Goal: Task Accomplishment & Management: Complete application form

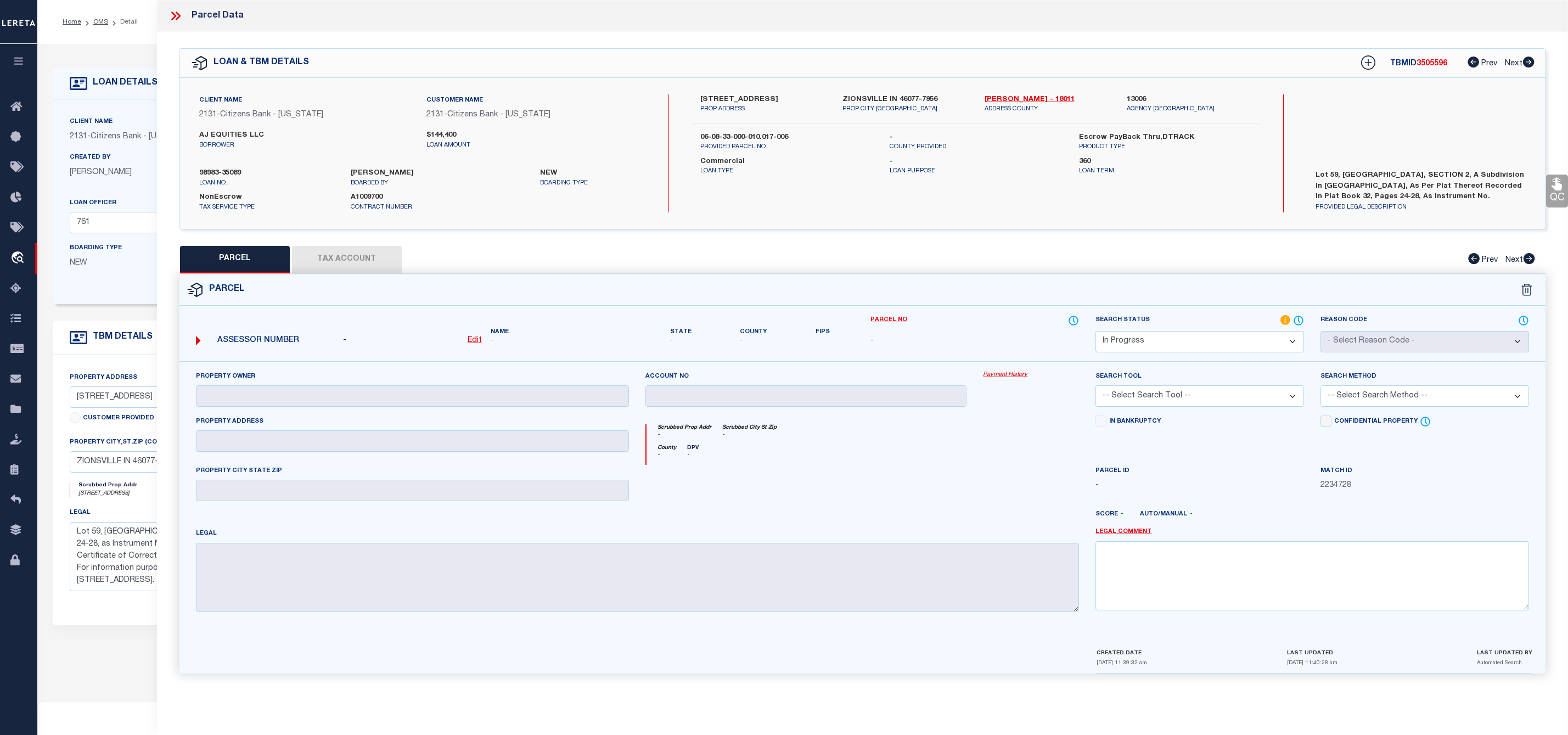
select select "IP"
select select "4886"
select select "2430"
select select "20"
select select "NonEscrow"
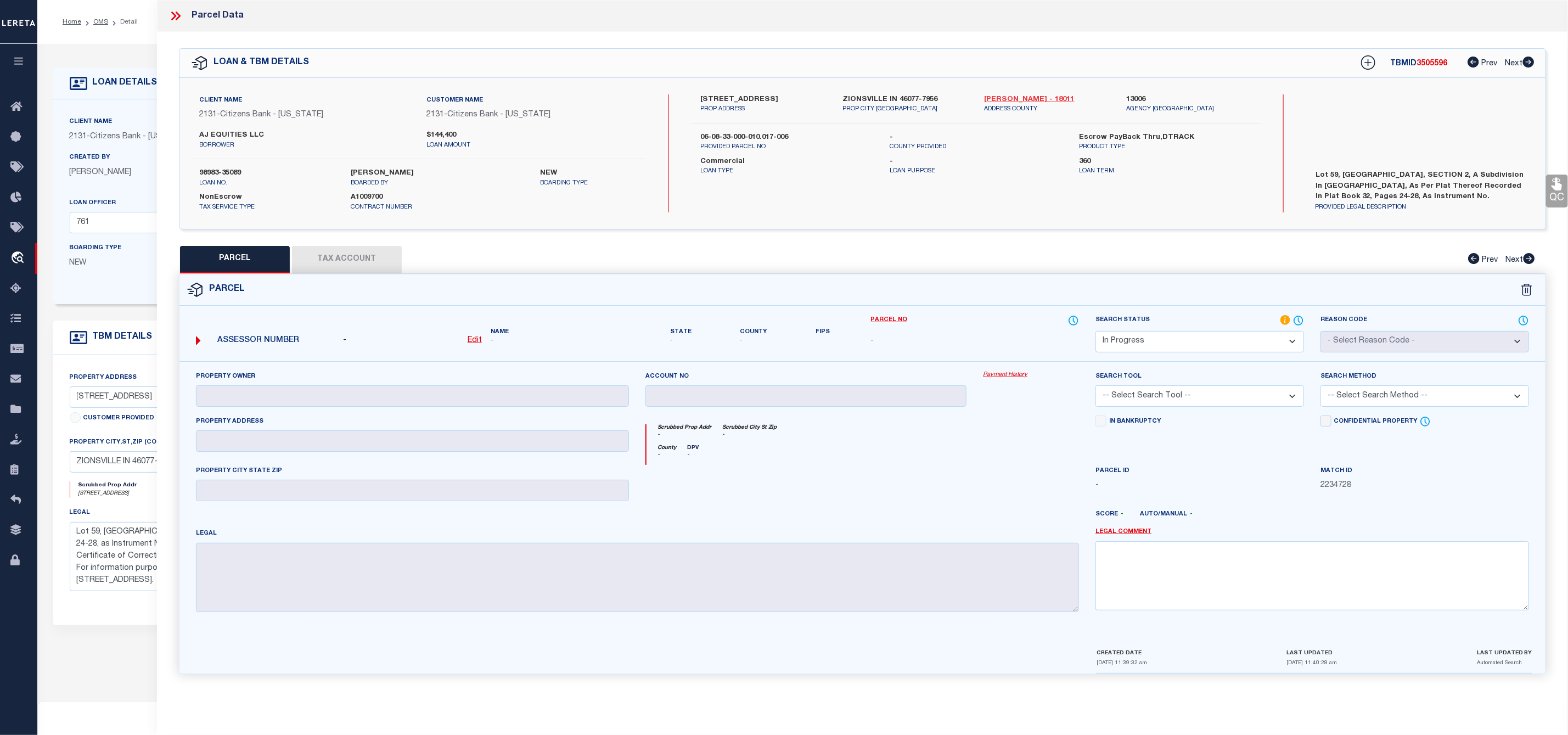
click at [1010, 94] on link "[PERSON_NAME] - 18011" at bounding box center [1048, 100] width 126 height 11
drag, startPoint x: 700, startPoint y: 90, endPoint x: 779, endPoint y: 102, distance: 79.9
click at [779, 102] on div "Client Name 2131 - Citizens Bank - [US_STATE] Customer Name 2131 - Citizens Ban…" at bounding box center [862, 153] width 1366 height 151
copy label "[STREET_ADDRESS]"
drag, startPoint x: 698, startPoint y: 134, endPoint x: 796, endPoint y: 135, distance: 98.0
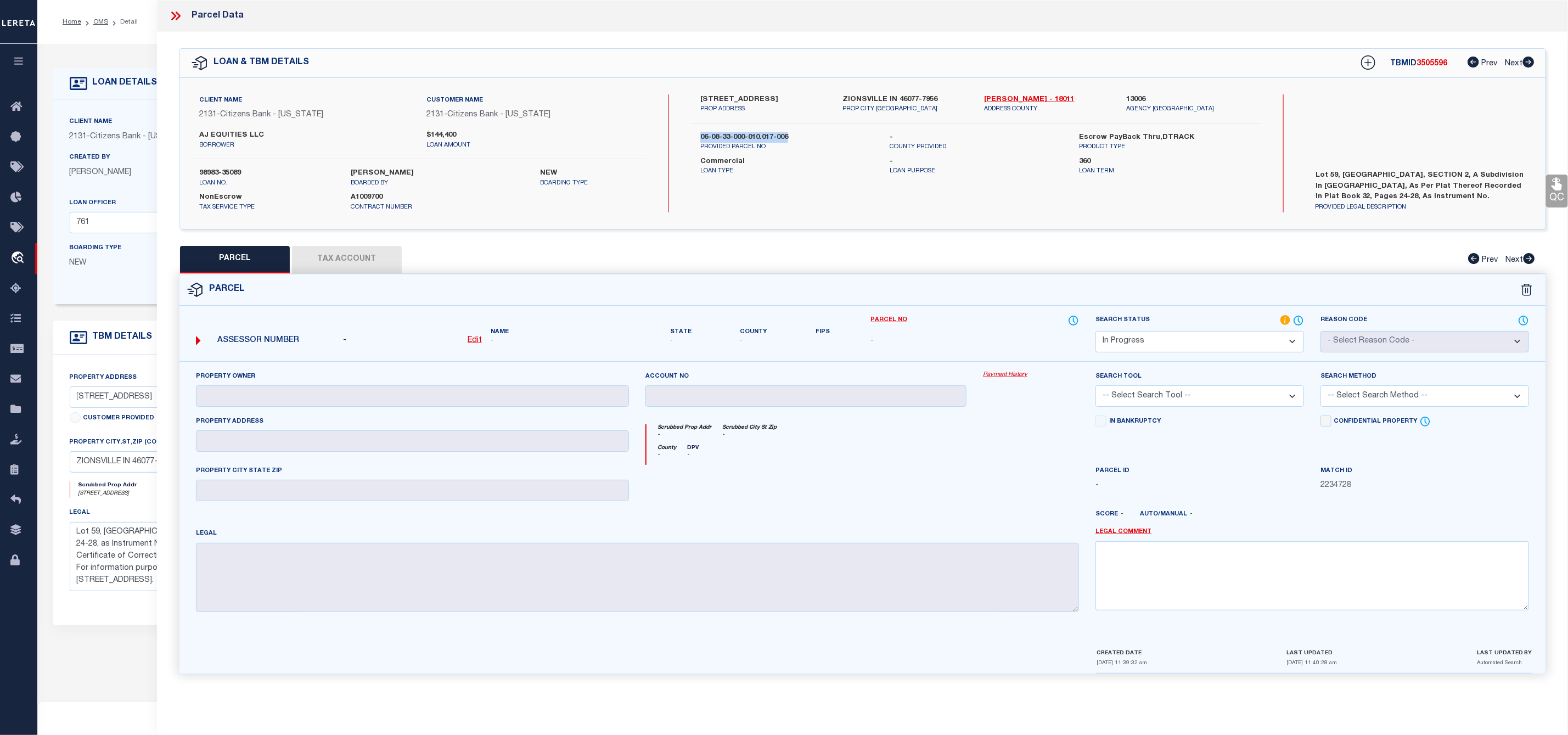
click at [796, 135] on div "06-08-33-000-010.017-006 PROVIDED PARCEL NO" at bounding box center [787, 142] width 190 height 20
copy label "06-08-33-000-010.017-006"
drag, startPoint x: 198, startPoint y: 134, endPoint x: 245, endPoint y: 140, distance: 47.4
click at [245, 140] on div "AJ EQUITIES LLC borrower" at bounding box center [304, 140] width 227 height 20
copy label "AJ EQUITIES"
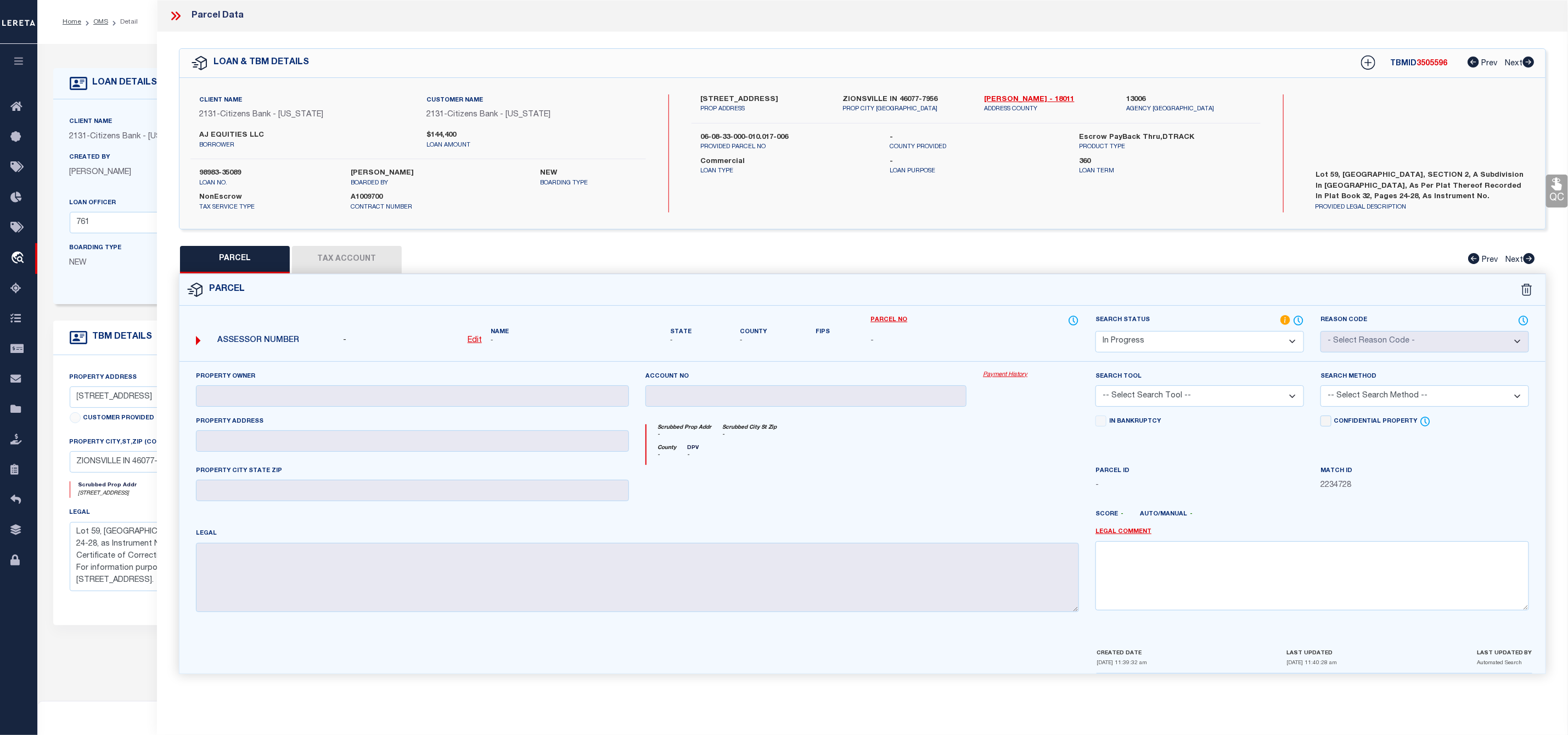
click at [738, 92] on div "Client Name 2131 - Citizens Bank - [US_STATE] Customer Name 2131 - Citizens Ban…" at bounding box center [862, 153] width 1366 height 151
copy label "ABINGTON"
click at [706, 98] on label "[STREET_ADDRESS]" at bounding box center [763, 100] width 126 height 11
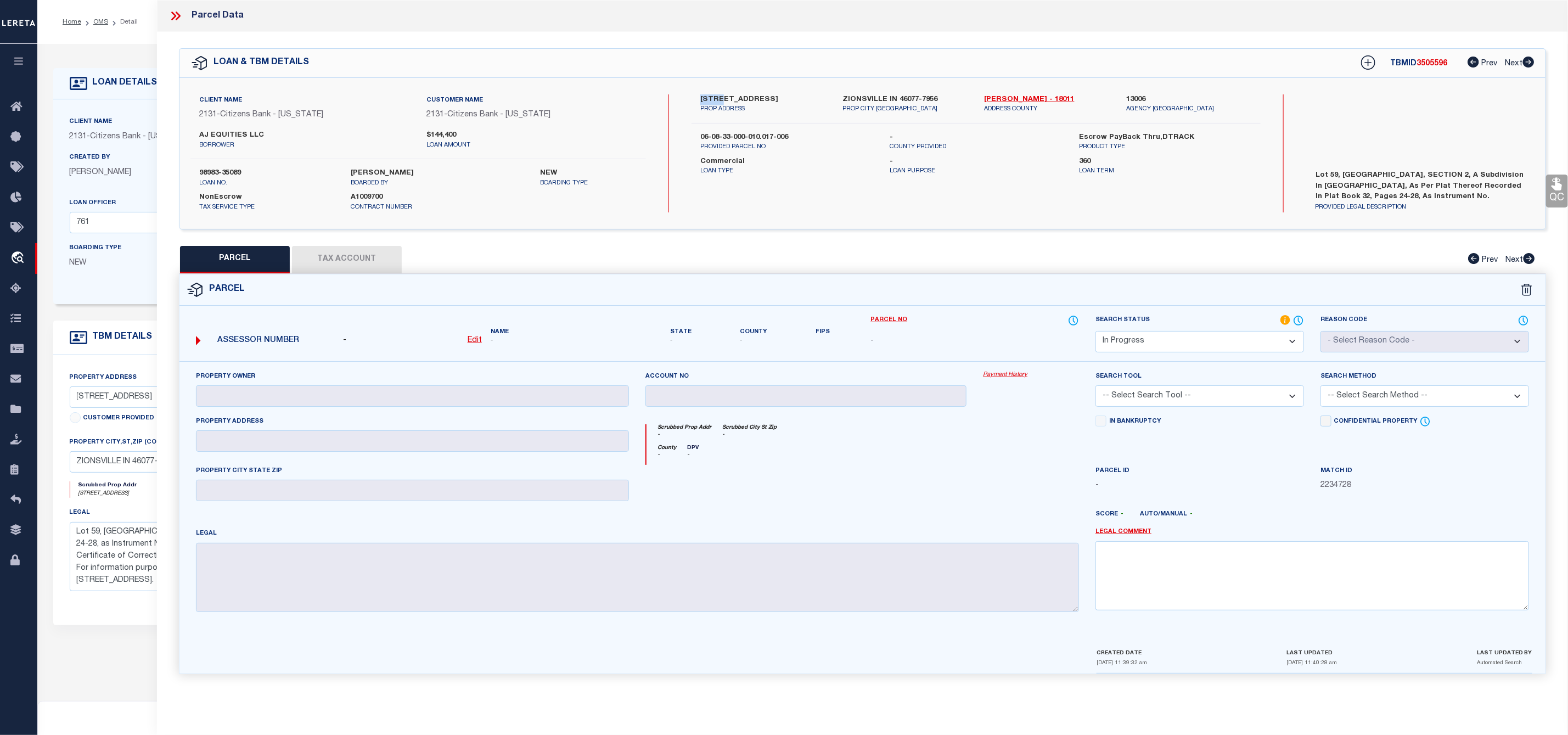
copy label "5167"
click at [797, 111] on p "PROP ADDRESS" at bounding box center [763, 109] width 126 height 9
drag, startPoint x: 695, startPoint y: 89, endPoint x: 758, endPoint y: 101, distance: 64.1
click at [758, 101] on div "Client Name 2131 - Citizens Bank - [US_STATE] Customer Name 2131 - Citizens Ban…" at bounding box center [862, 153] width 1366 height 151
copy label "5167 [GEOGRAPHIC_DATA]"
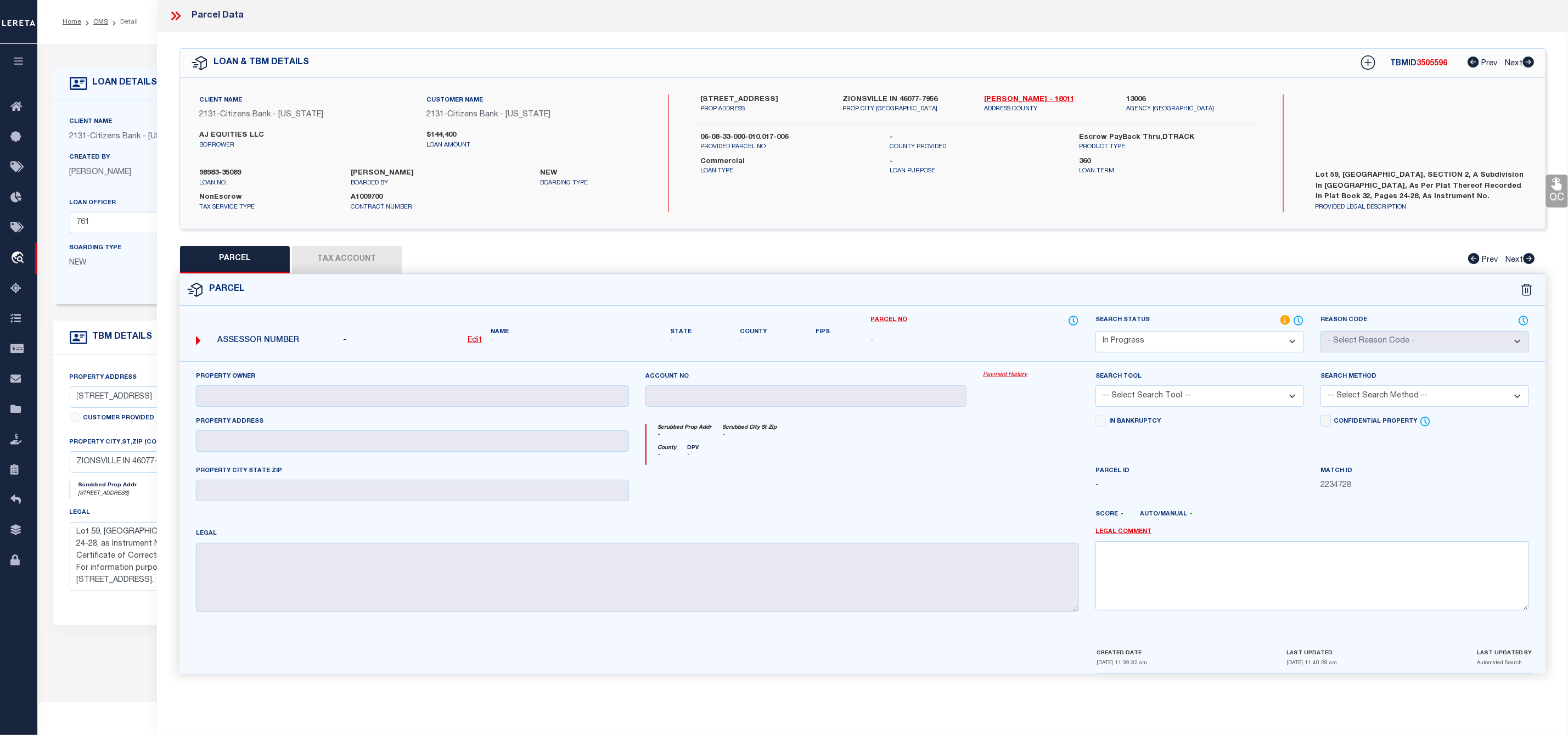
click at [824, 130] on div "[STREET_ADDRESS] PROP ADDRESS [GEOGRAPHIC_DATA] IN 46077-[STREET_ADDRESS] [PERS…" at bounding box center [976, 153] width 570 height 118
drag, startPoint x: 757, startPoint y: 96, endPoint x: 689, endPoint y: 97, distance: 68.0
click at [689, 97] on div "[STREET_ADDRESS] PROP ADDRESS [GEOGRAPHIC_DATA] IN 46077-[STREET_ADDRESS] [PERS…" at bounding box center [976, 104] width 585 height 20
copy label "5167 [GEOGRAPHIC_DATA]"
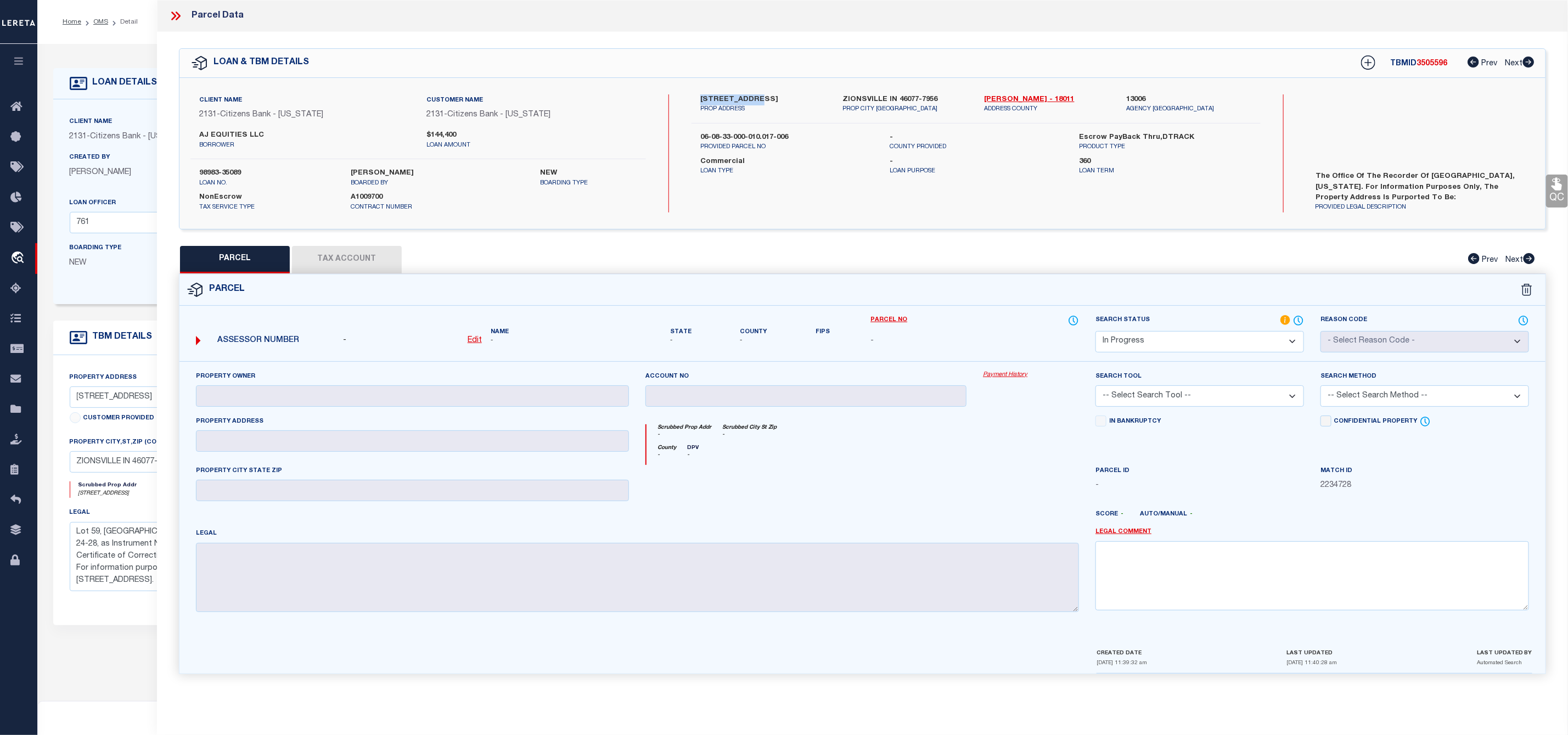
click at [476, 342] on u "Edit" at bounding box center [474, 340] width 14 height 8
select select "IP"
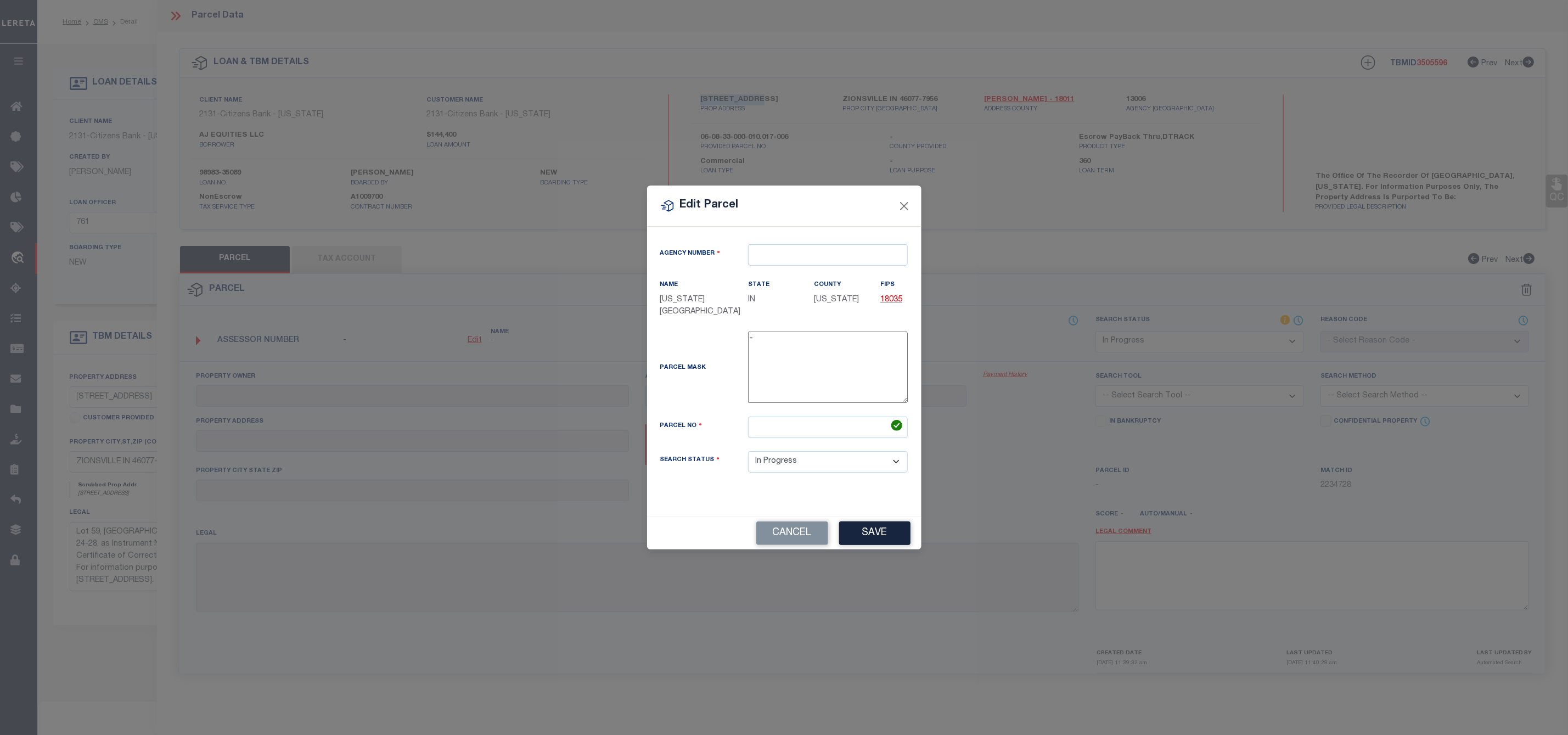
type textarea "-"
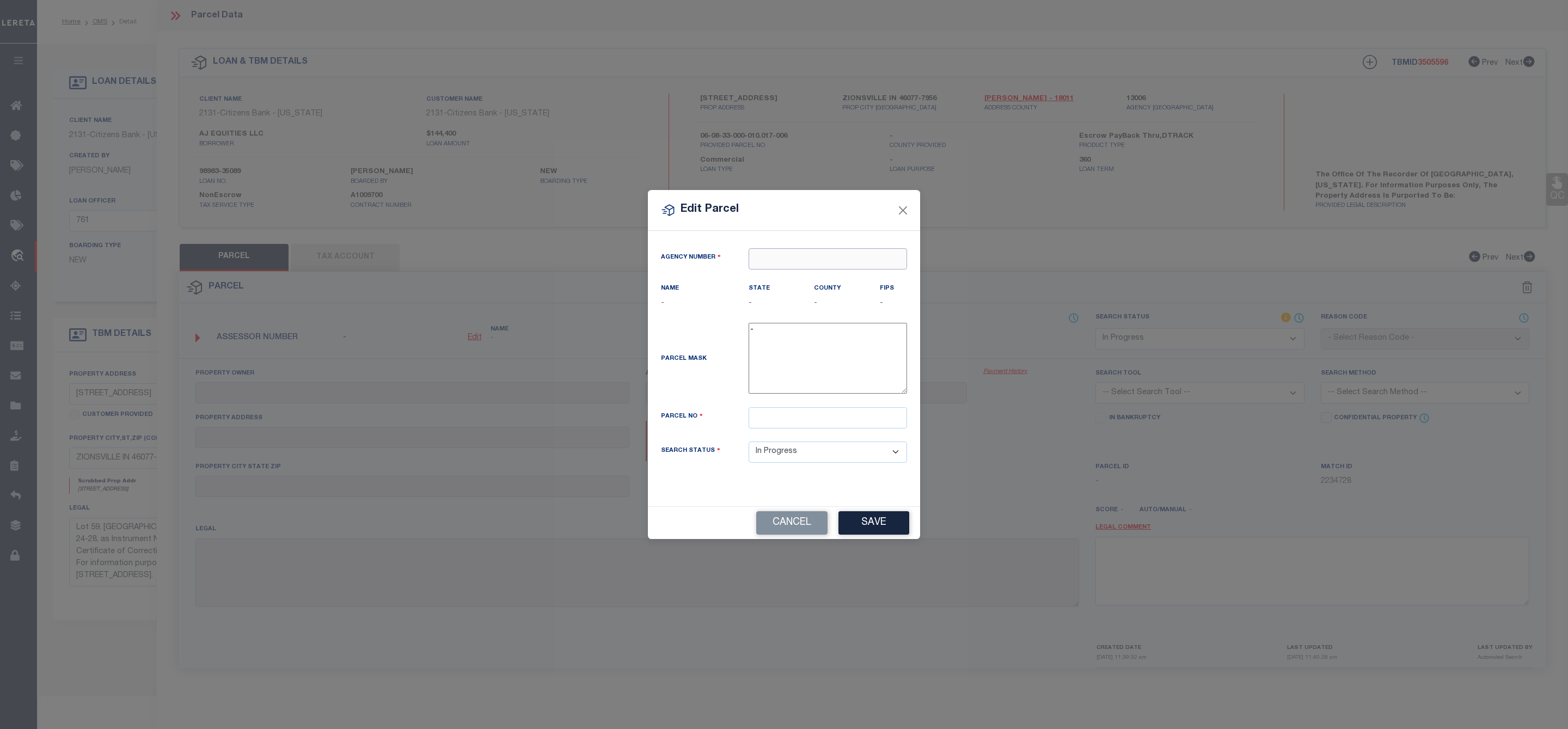
click at [799, 257] on input "text" at bounding box center [828, 259] width 158 height 21
click at [817, 274] on div "130060000 : [GEOGRAPHIC_DATA]" at bounding box center [828, 283] width 157 height 31
type input "130060000"
click at [768, 420] on input "text" at bounding box center [828, 417] width 158 height 21
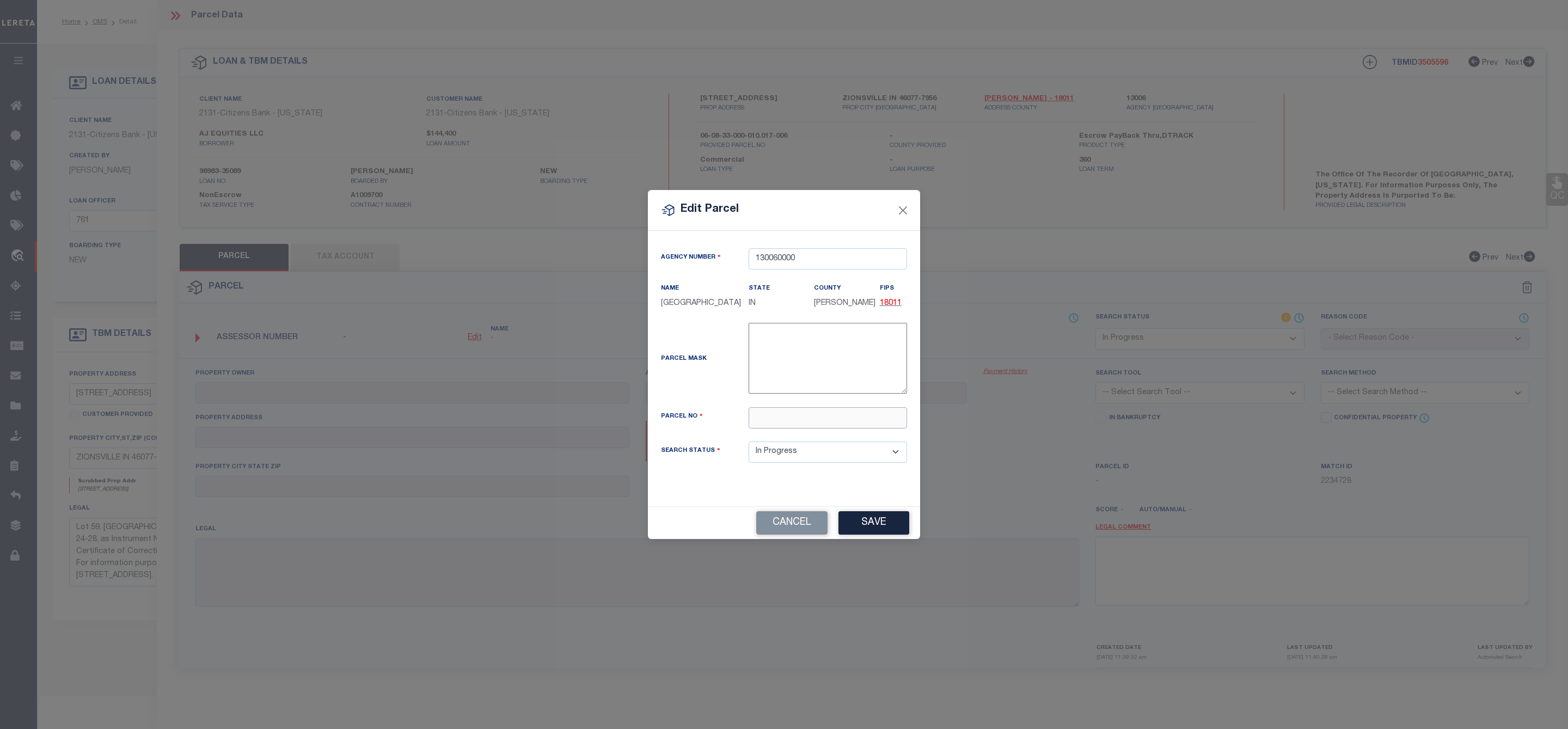
paste input "06-08-33-000-010.017-006"
type input "06-08-33-000-010.017-006"
click at [873, 529] on button "Save" at bounding box center [873, 523] width 71 height 23
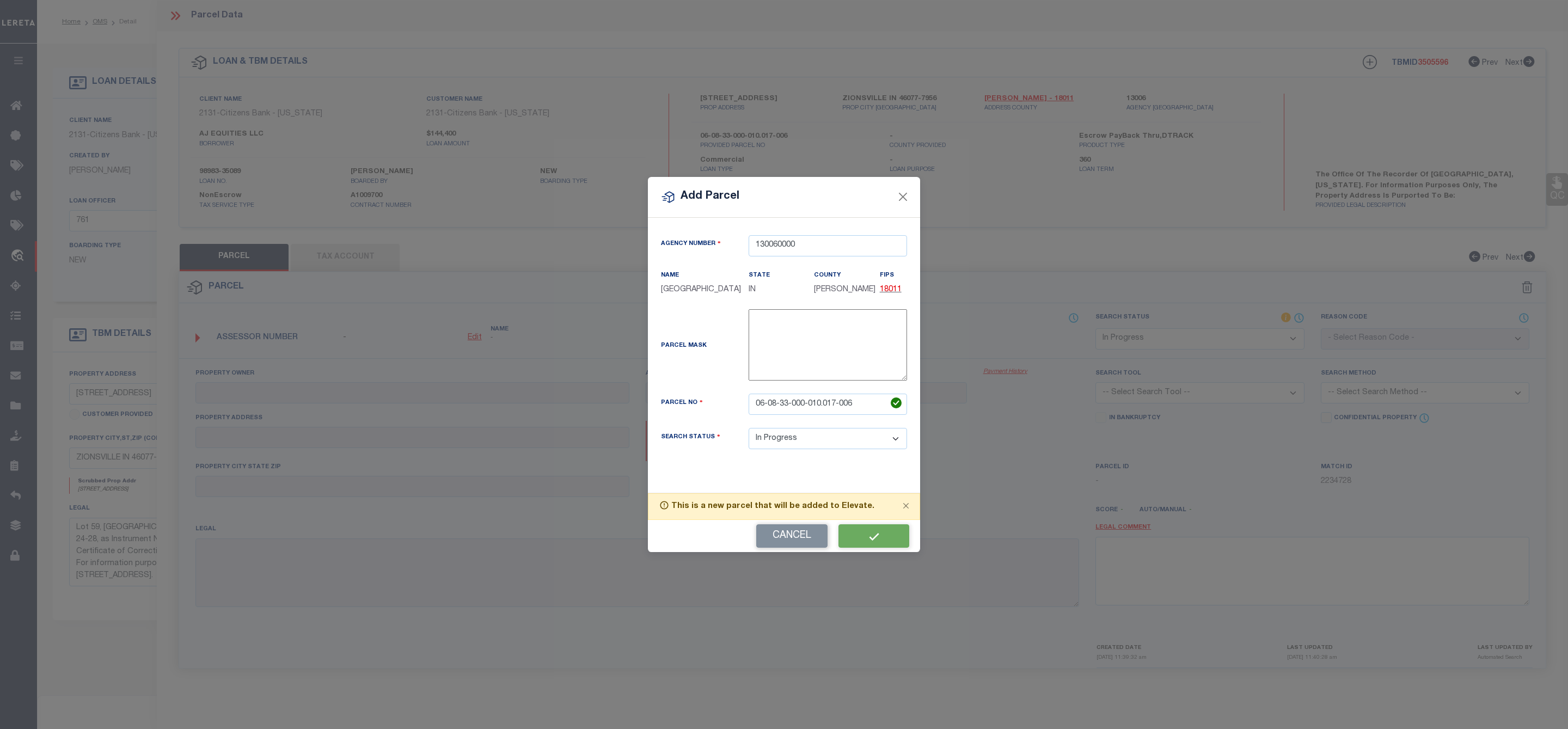
select select "IP"
checkbox input "false"
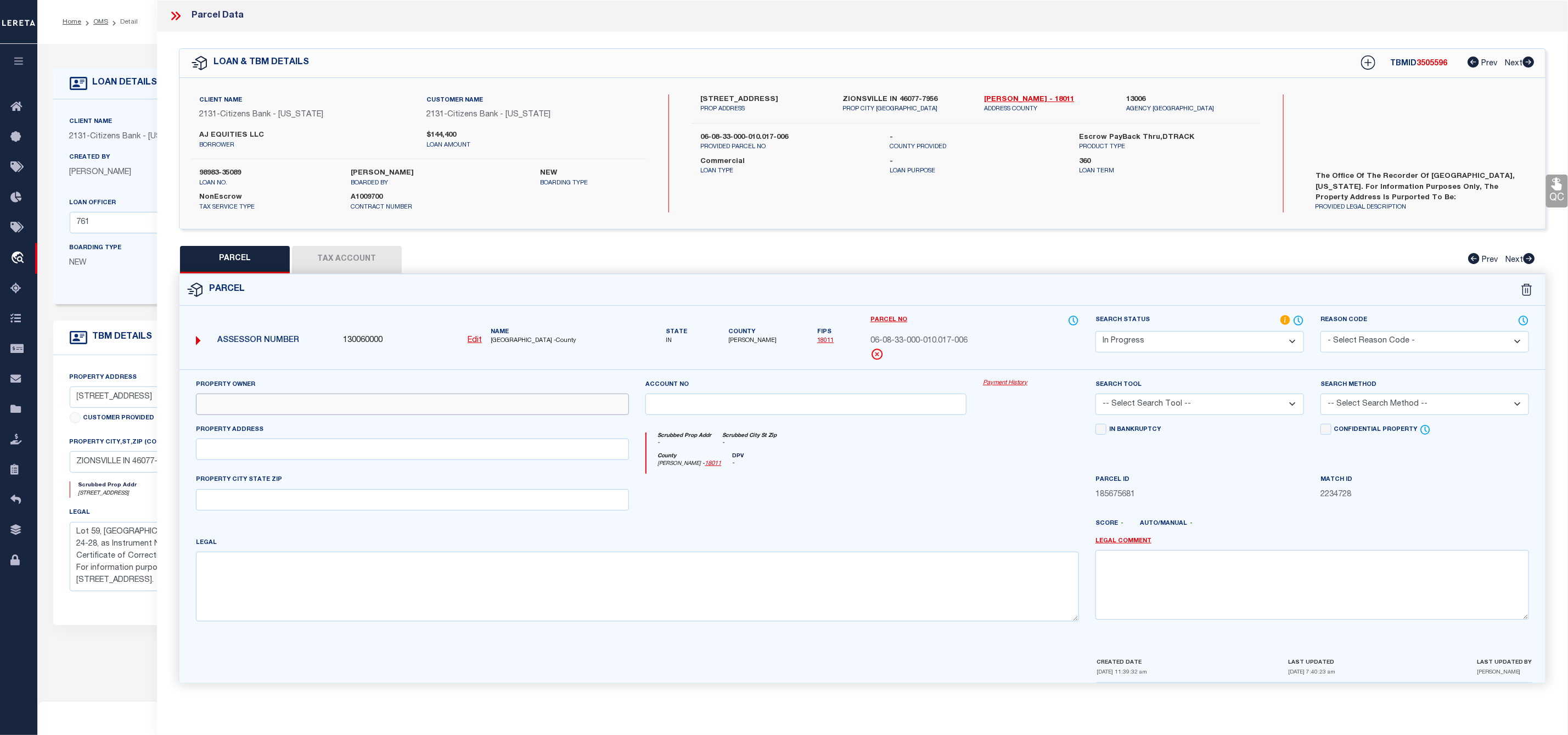
click at [298, 400] on input "text" at bounding box center [412, 404] width 434 height 21
click at [257, 402] on input "text" at bounding box center [412, 404] width 434 height 21
paste input "ZIONSVILLE DEVELOPMENT LLC"
type input "ZIONSVILLE DEVELOPMENT LLC"
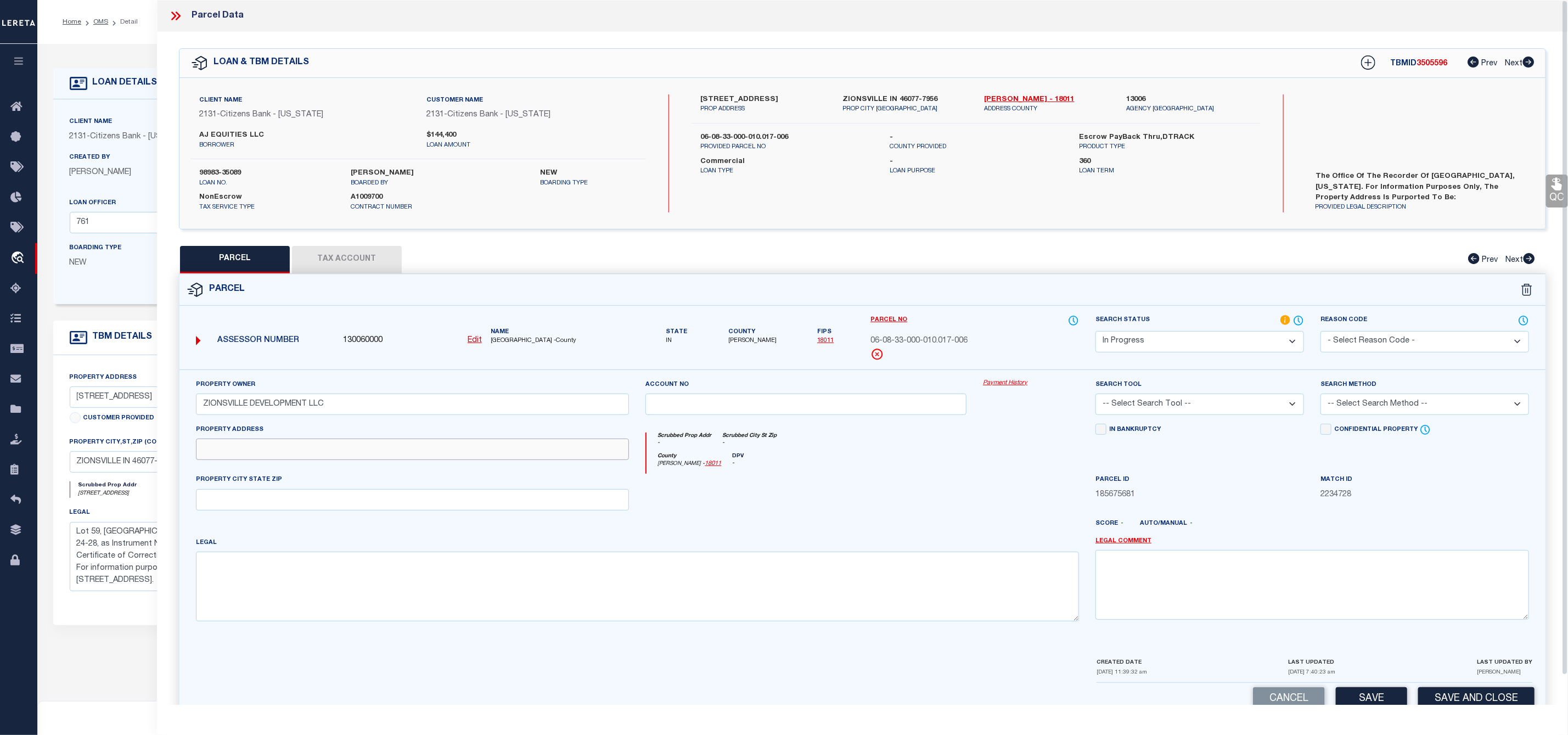
click at [229, 448] on input "text" at bounding box center [412, 449] width 434 height 21
paste input "[STREET_ADDRESS]"
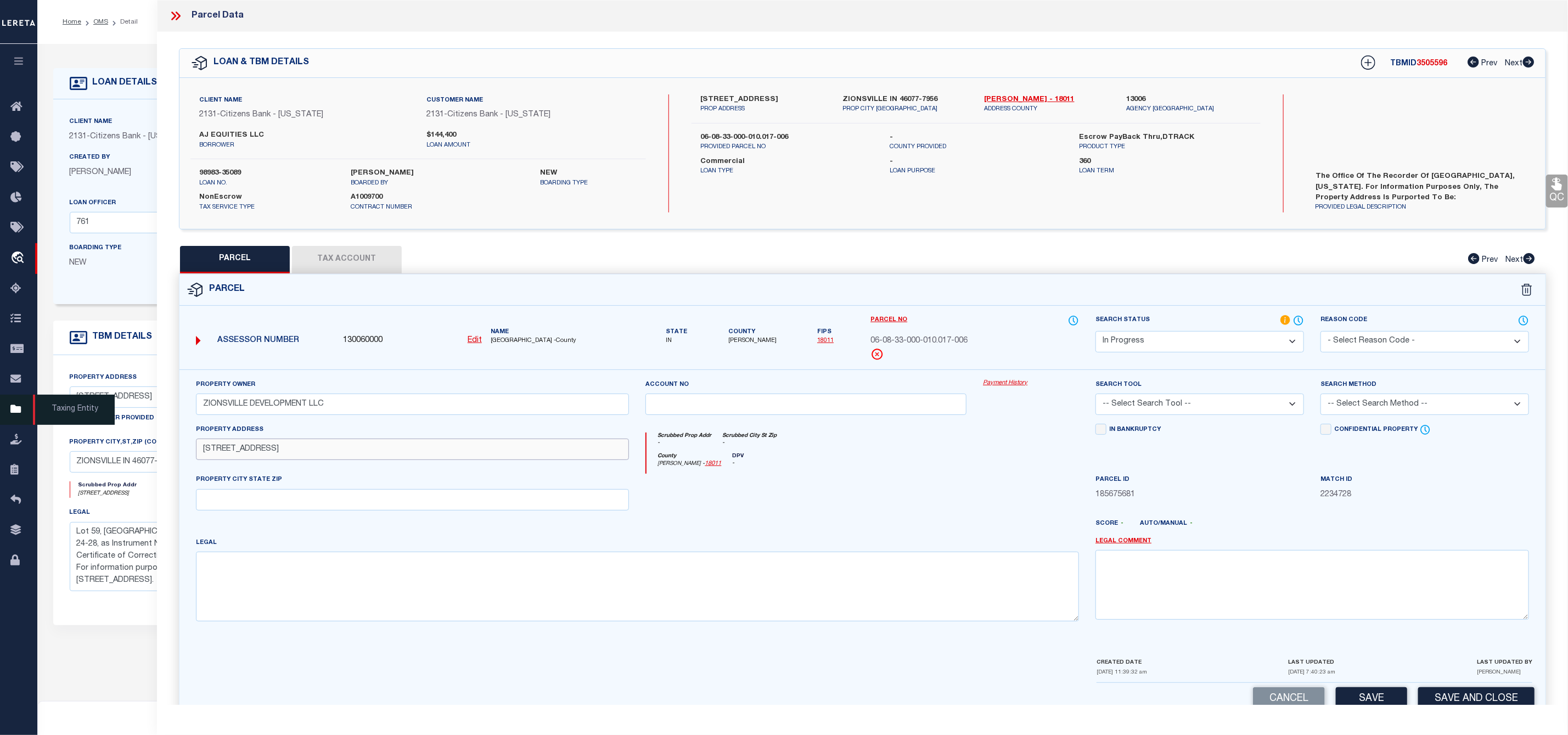
type input "[STREET_ADDRESS]"
click at [257, 496] on input "text" at bounding box center [412, 499] width 434 height 21
paste input "[GEOGRAPHIC_DATA], IN 46077"
type input "[GEOGRAPHIC_DATA], IN 46077"
click at [245, 581] on textarea at bounding box center [638, 586] width 884 height 69
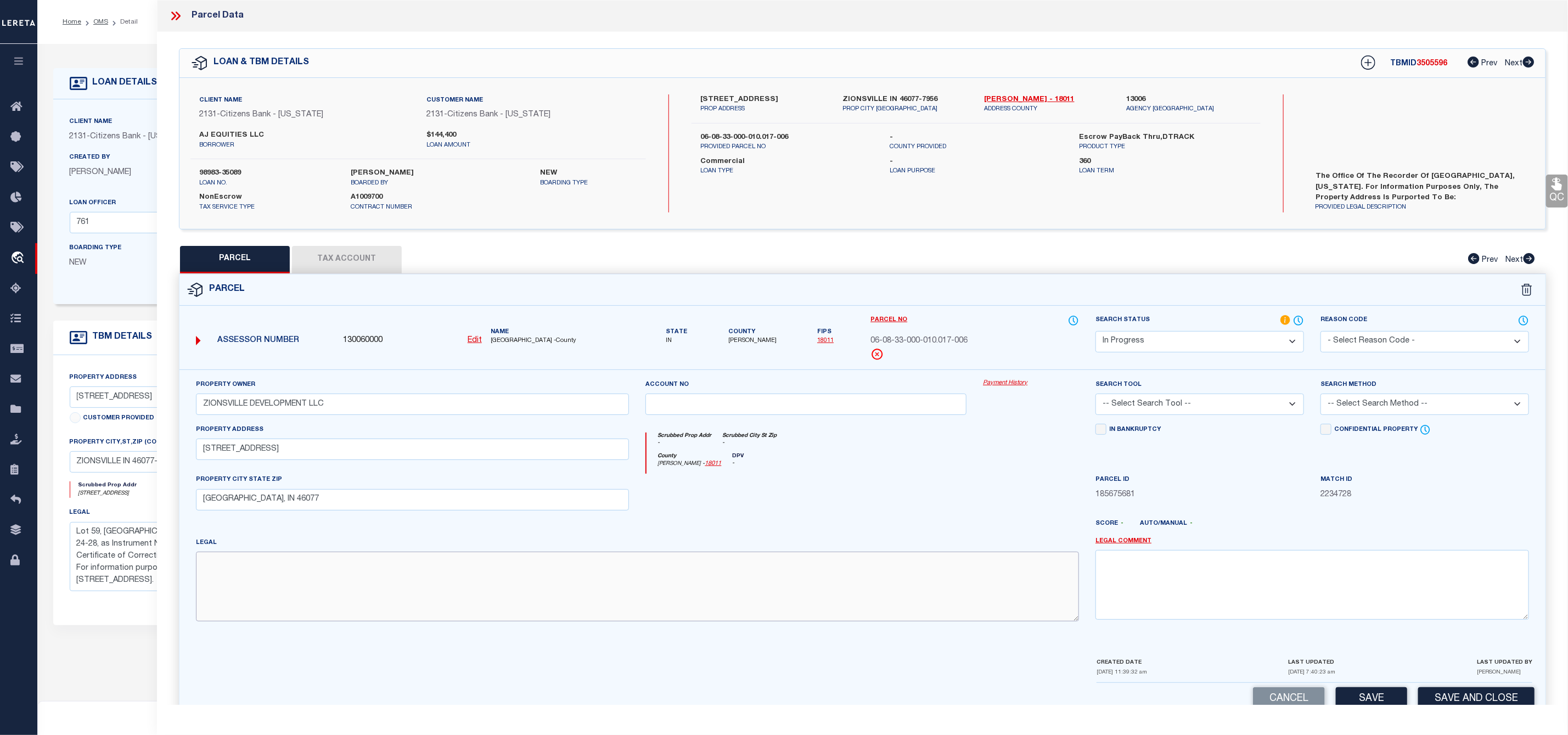
paste textarea "PEMBERTON SECTION 2 LOT 59"
type textarea "PEMBERTON SECTION 2 LOT 59"
click at [1163, 402] on select "-- Select Search Tool -- 3rd Party Website Agency File Agency Website ATLS CNV-…" at bounding box center [1200, 404] width 209 height 21
select select "AGW"
click at [1095, 397] on select "-- Select Search Tool -- 3rd Party Website Agency File Agency Website ATLS CNV-…" at bounding box center [1200, 404] width 209 height 21
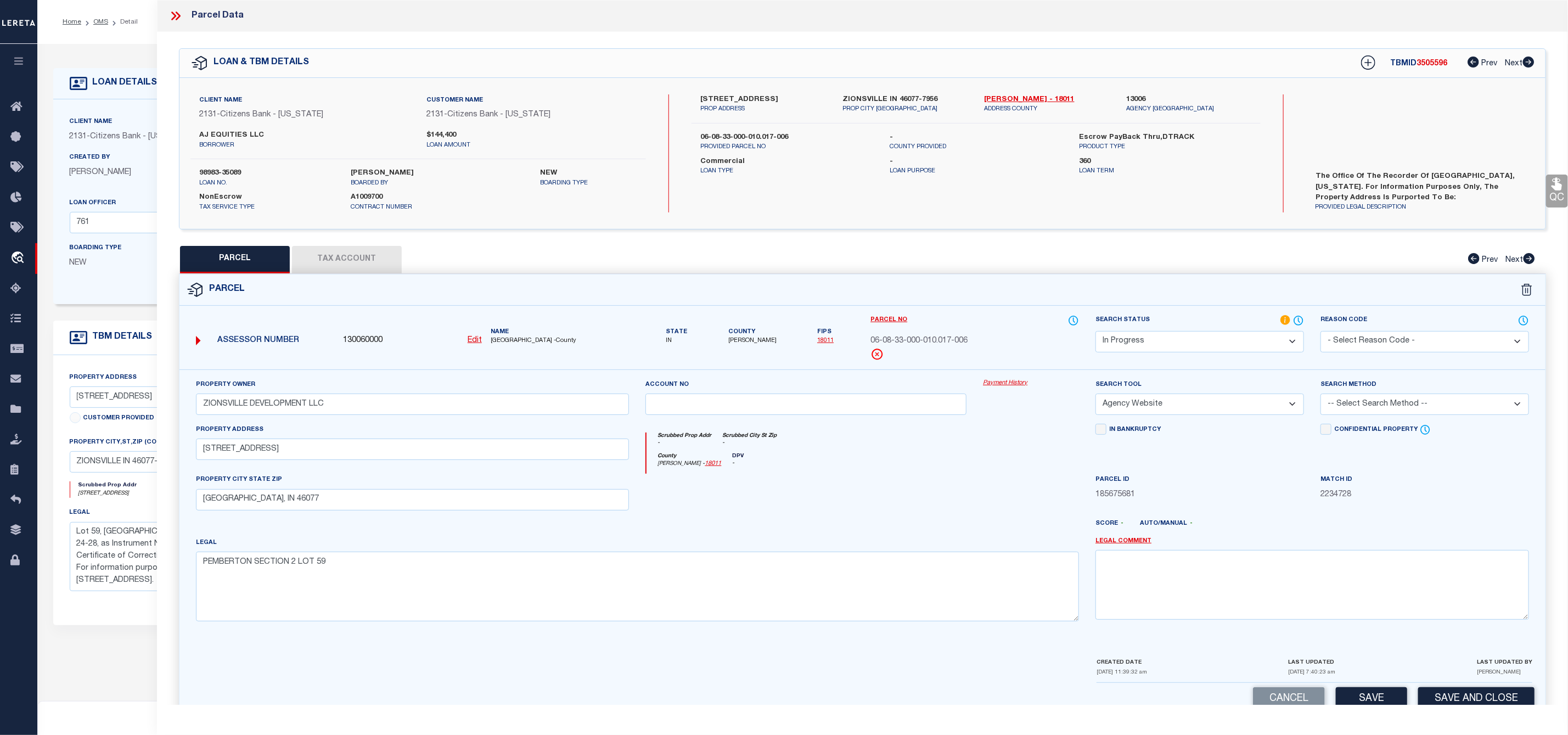
click at [1412, 407] on select "-- Select Search Method -- Property Address Legal Liability Info Provided" at bounding box center [1425, 404] width 209 height 21
select select "LEG"
click at [1321, 397] on select "-- Select Search Method -- Property Address Legal Liability Info Provided" at bounding box center [1425, 404] width 209 height 21
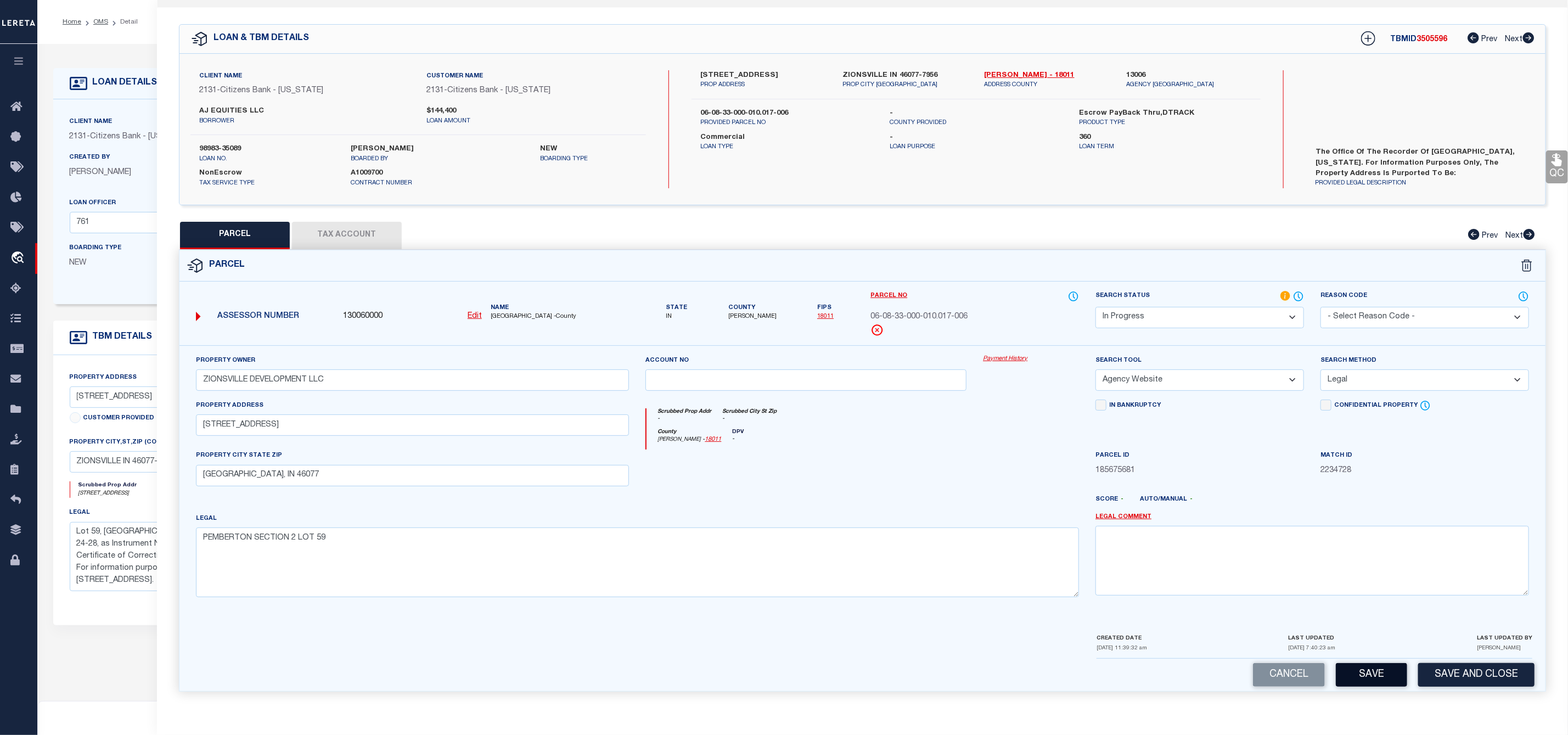
click at [1369, 677] on button "Save" at bounding box center [1372, 674] width 71 height 23
select select "AS"
select select
checkbox input "false"
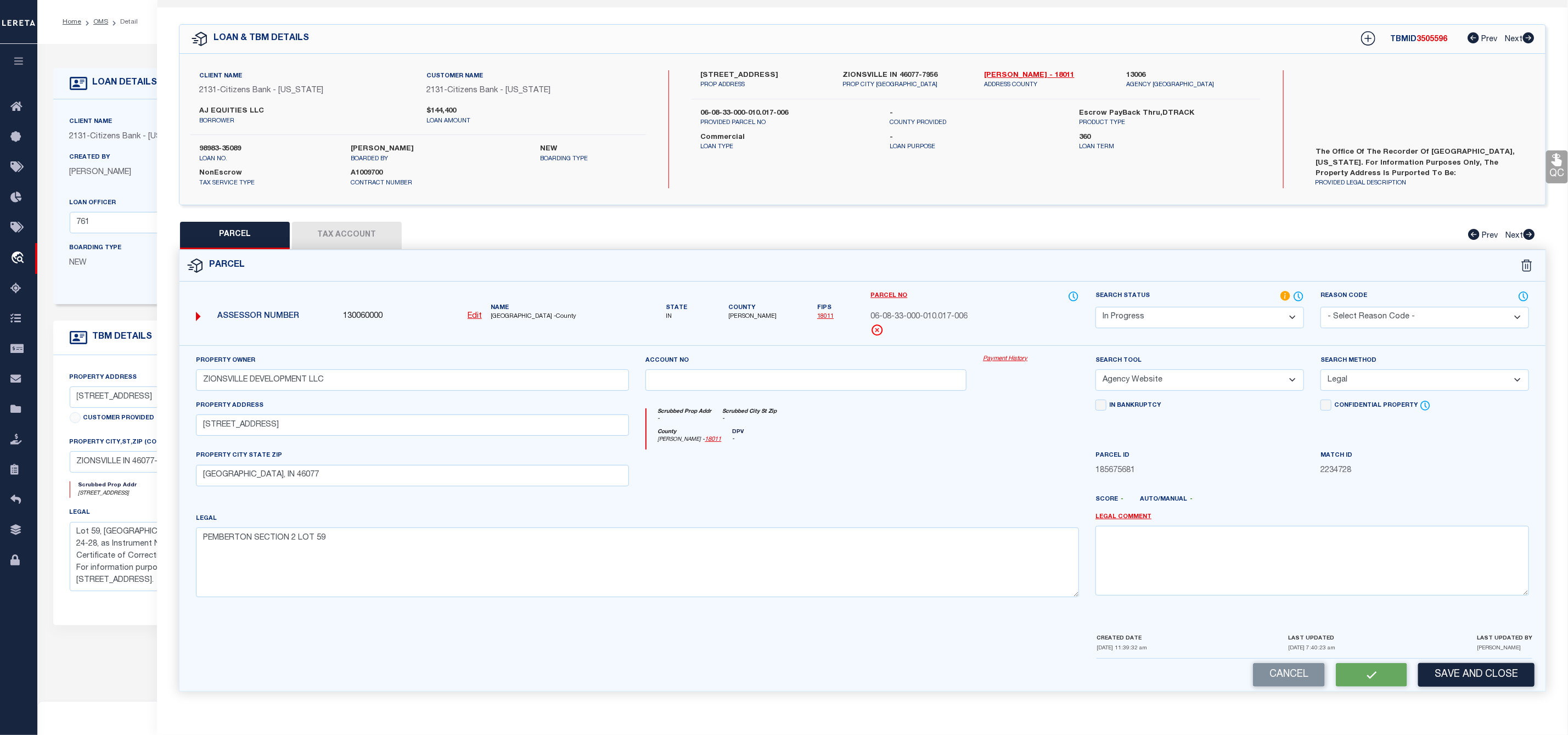
checkbox input "false"
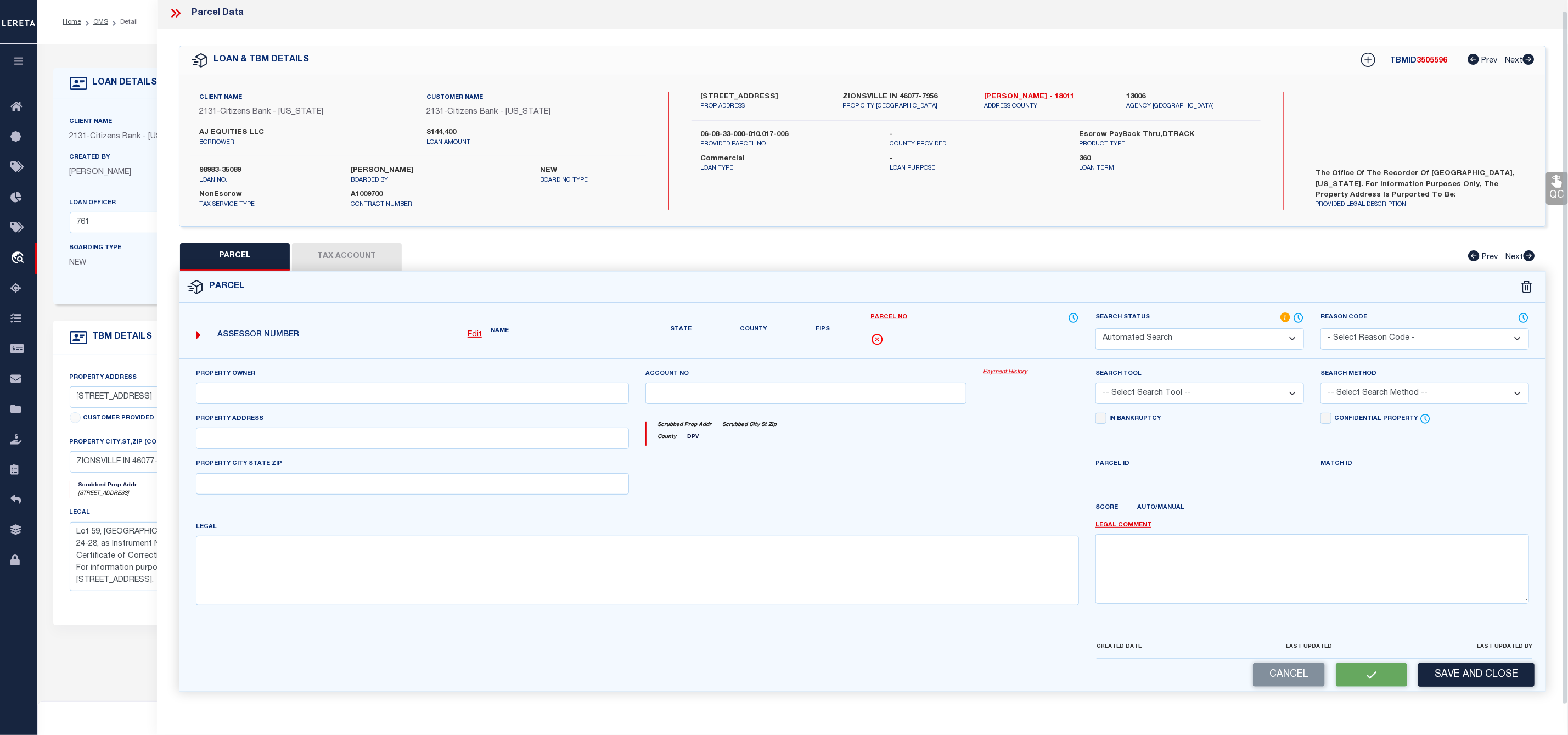
select select "IP"
type input "ZIONSVILLE DEVELOPMENT LLC"
select select "AGW"
select select "LEG"
type input "[STREET_ADDRESS]"
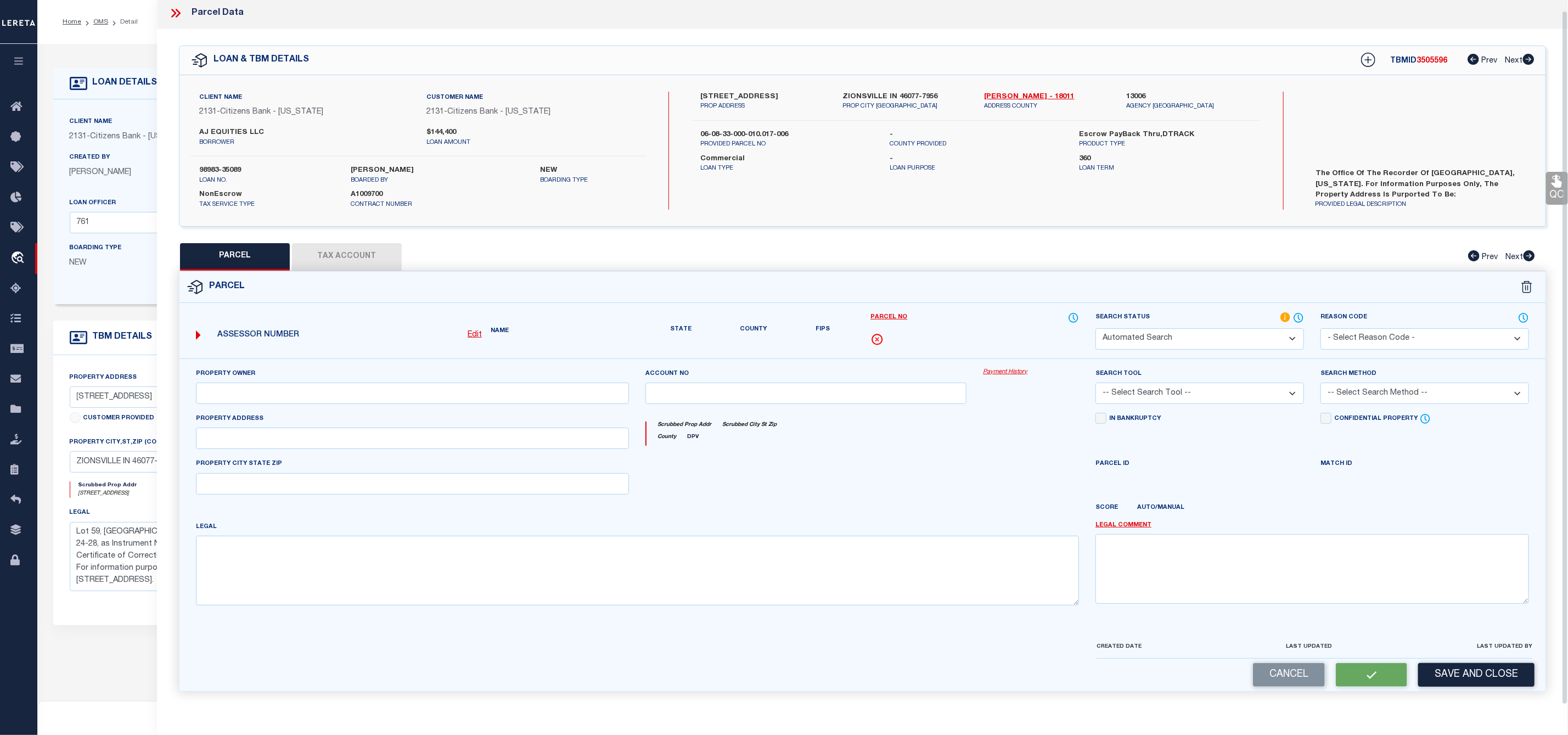
type input "[GEOGRAPHIC_DATA], IN 46077"
type textarea "PEMBERTON SECTION 2 LOT 59"
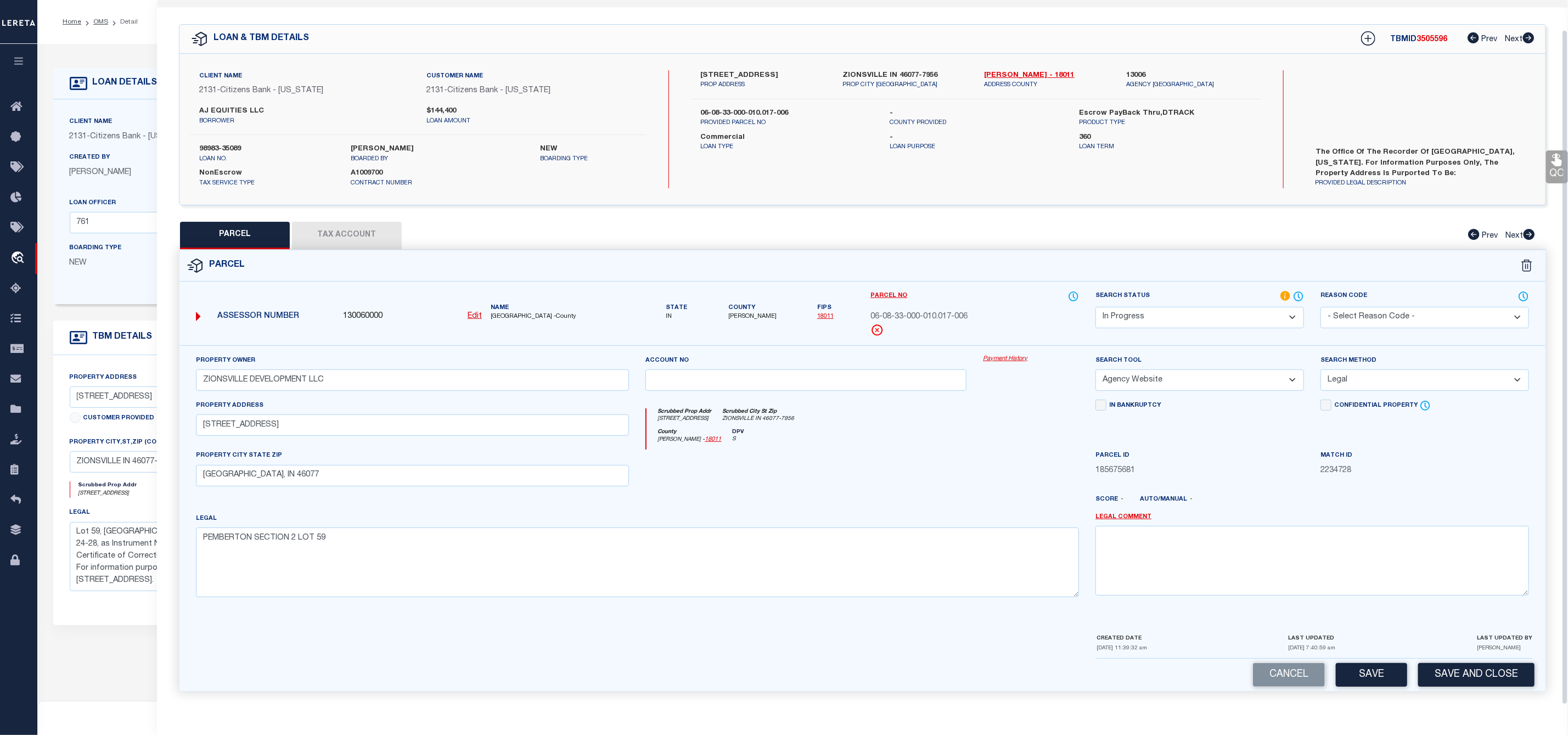
click at [325, 229] on button "Tax Account" at bounding box center [347, 235] width 110 height 28
select select "100"
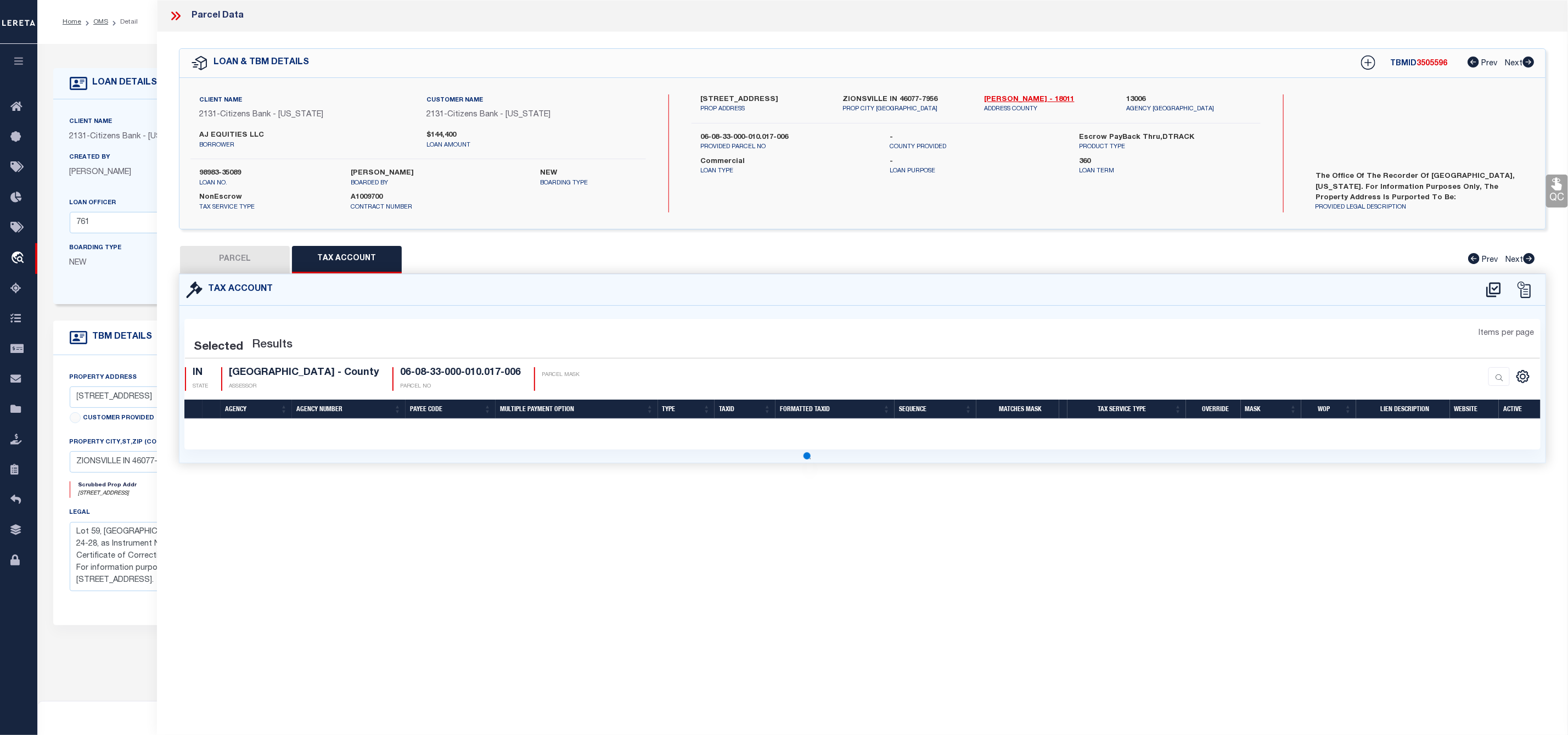
scroll to position [0, 0]
select select "100"
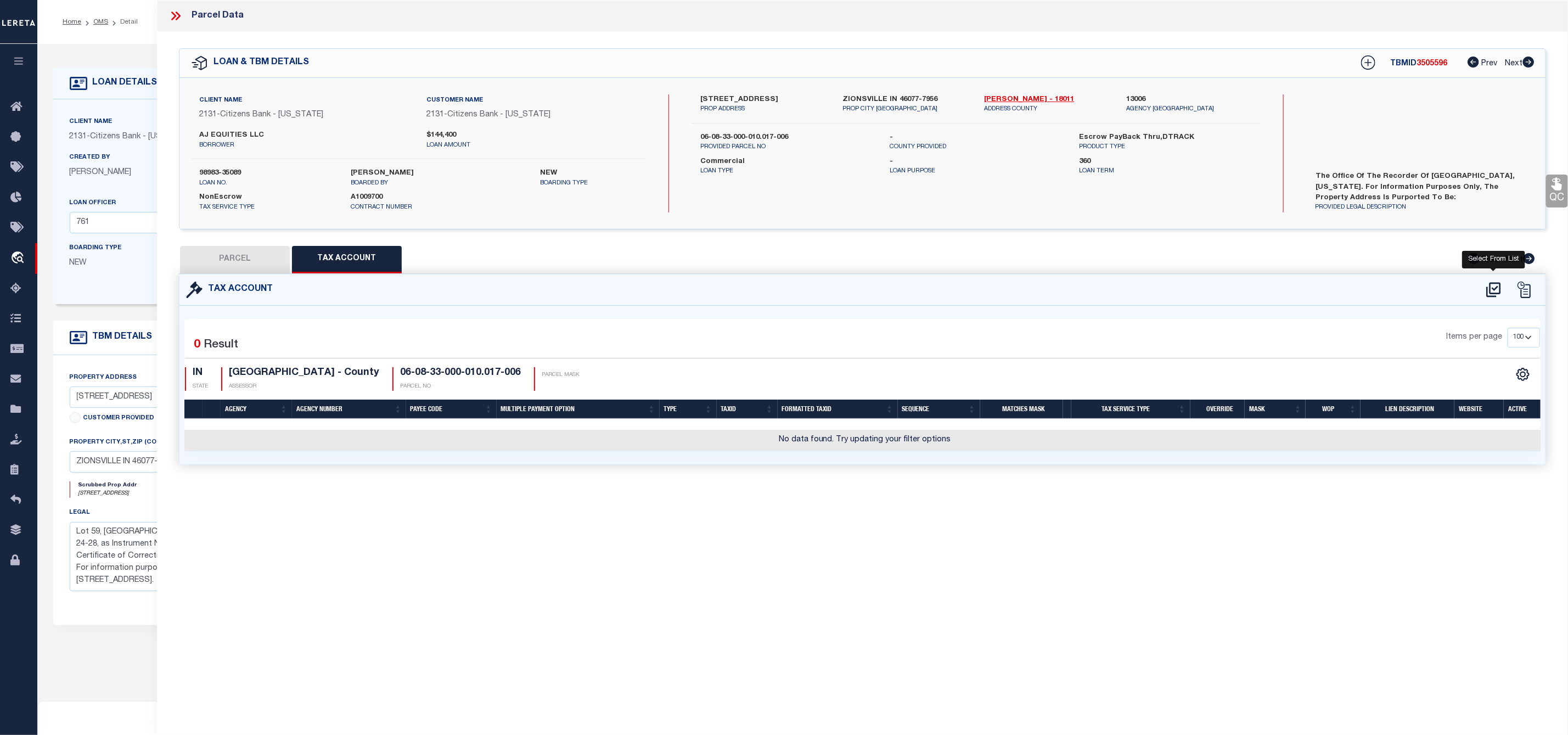
click at [1494, 287] on icon at bounding box center [1494, 290] width 18 height 18
select select "100"
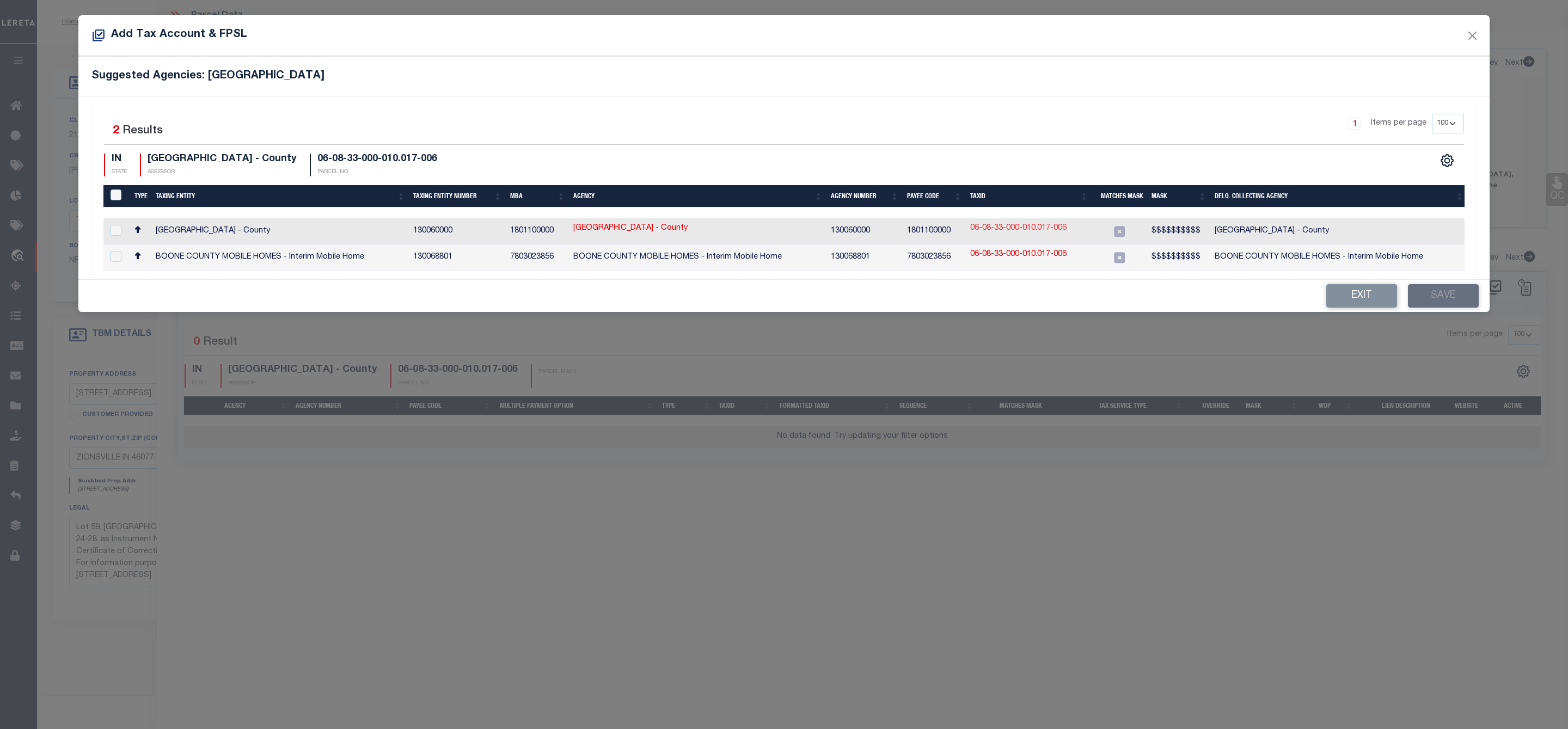
click at [1015, 228] on link "06-08-33-000-010.017-006" at bounding box center [1018, 229] width 96 height 12
type input "06-08-33-000-010.017-006"
type textarea "$$$$$$$$$$"
checkbox input "true"
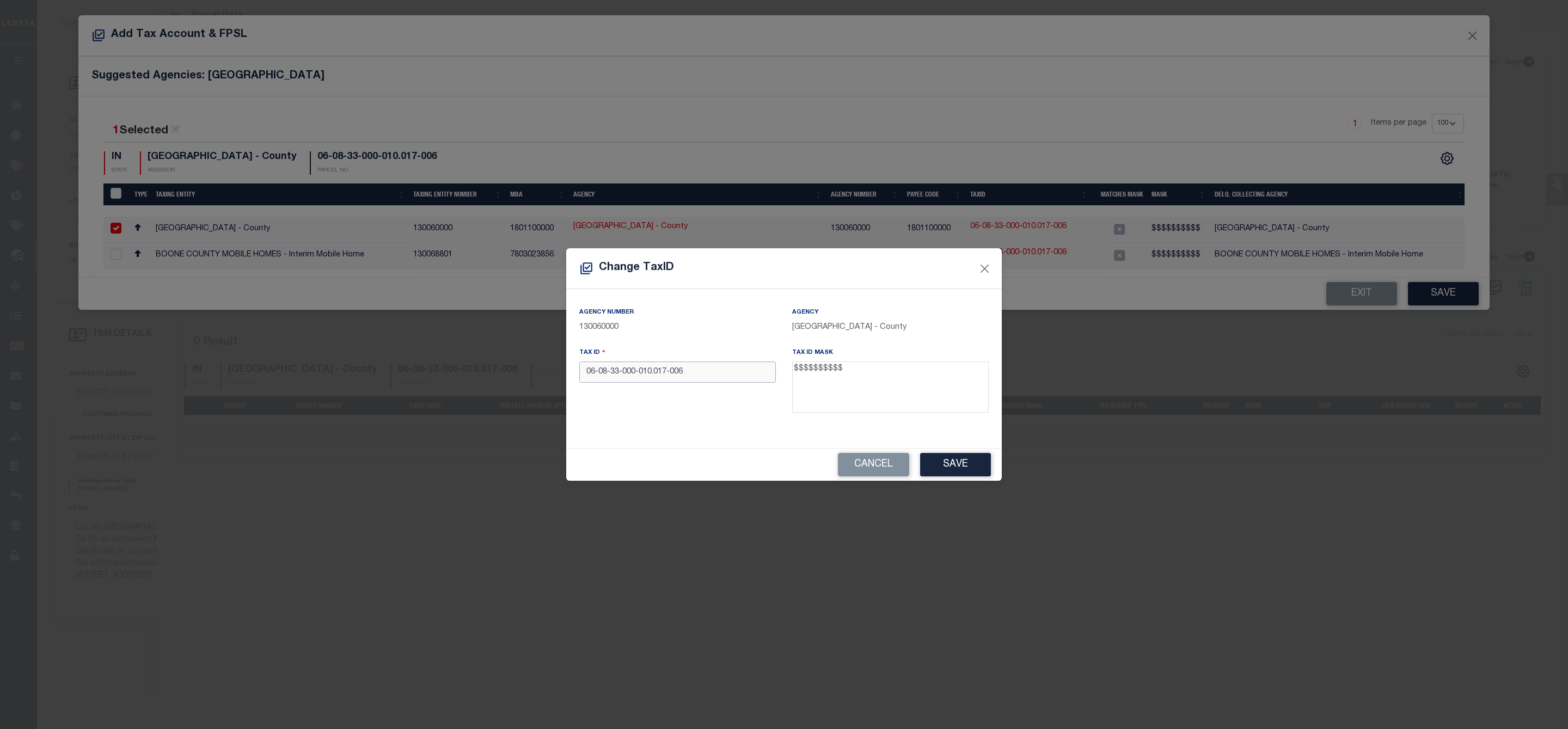
drag, startPoint x: 705, startPoint y: 368, endPoint x: 477, endPoint y: 368, distance: 228.0
click at [477, 368] on div "Change TaxID Agency Number 130060000 Agency [GEOGRAPHIC_DATA] - County Tax ID 0…" at bounding box center [784, 364] width 1568 height 729
paste input "[PHONE_NUMBER]"
click at [629, 373] on input "[PHONE_NUMBER]" at bounding box center [677, 372] width 197 height 21
click at [603, 371] on input "019-1711059" at bounding box center [677, 372] width 197 height 21
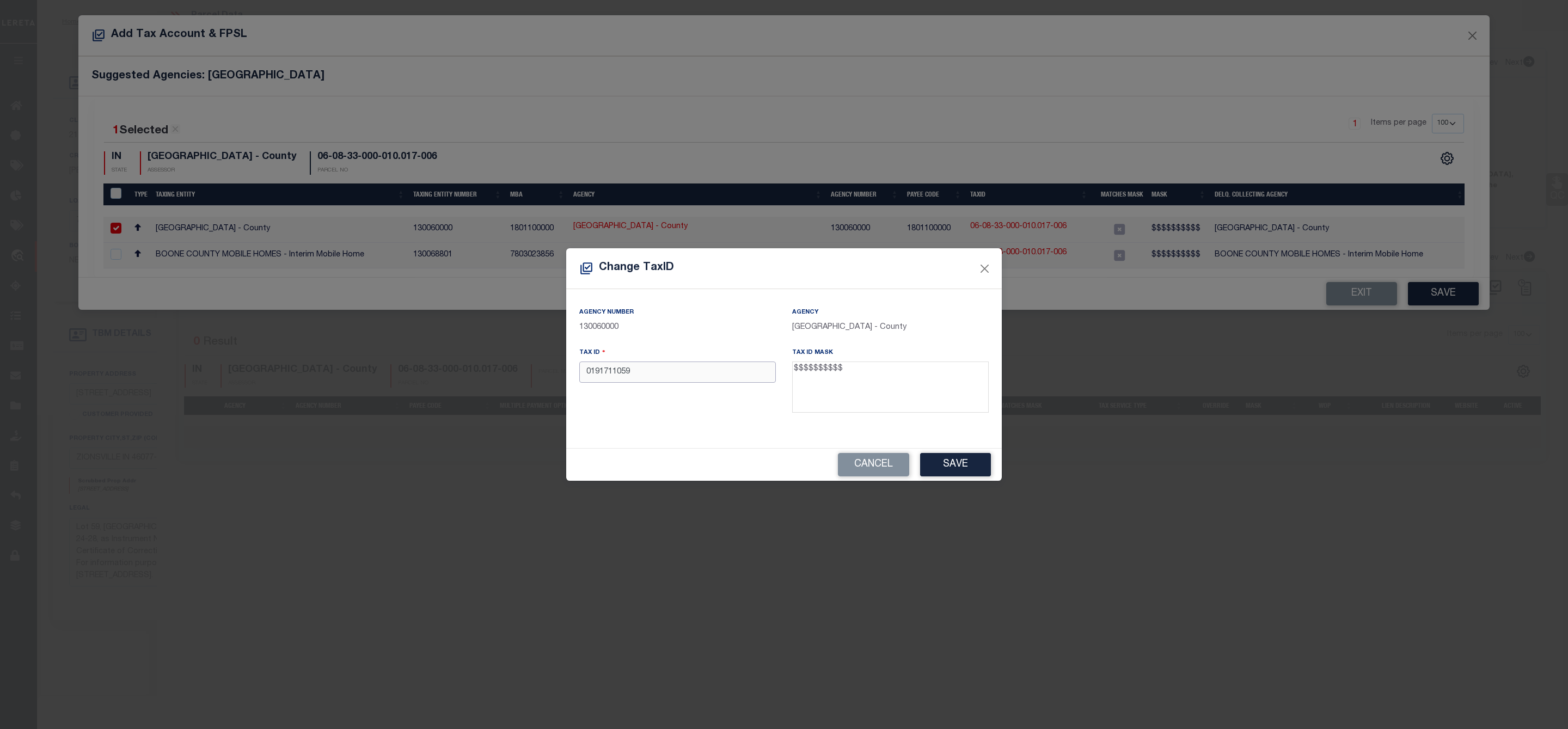
drag, startPoint x: 644, startPoint y: 374, endPoint x: 577, endPoint y: 375, distance: 67.0
click at [577, 375] on div "Tax ID 0191711059" at bounding box center [677, 382] width 213 height 71
type input "0191711059"
click at [936, 467] on button "Save" at bounding box center [956, 464] width 71 height 23
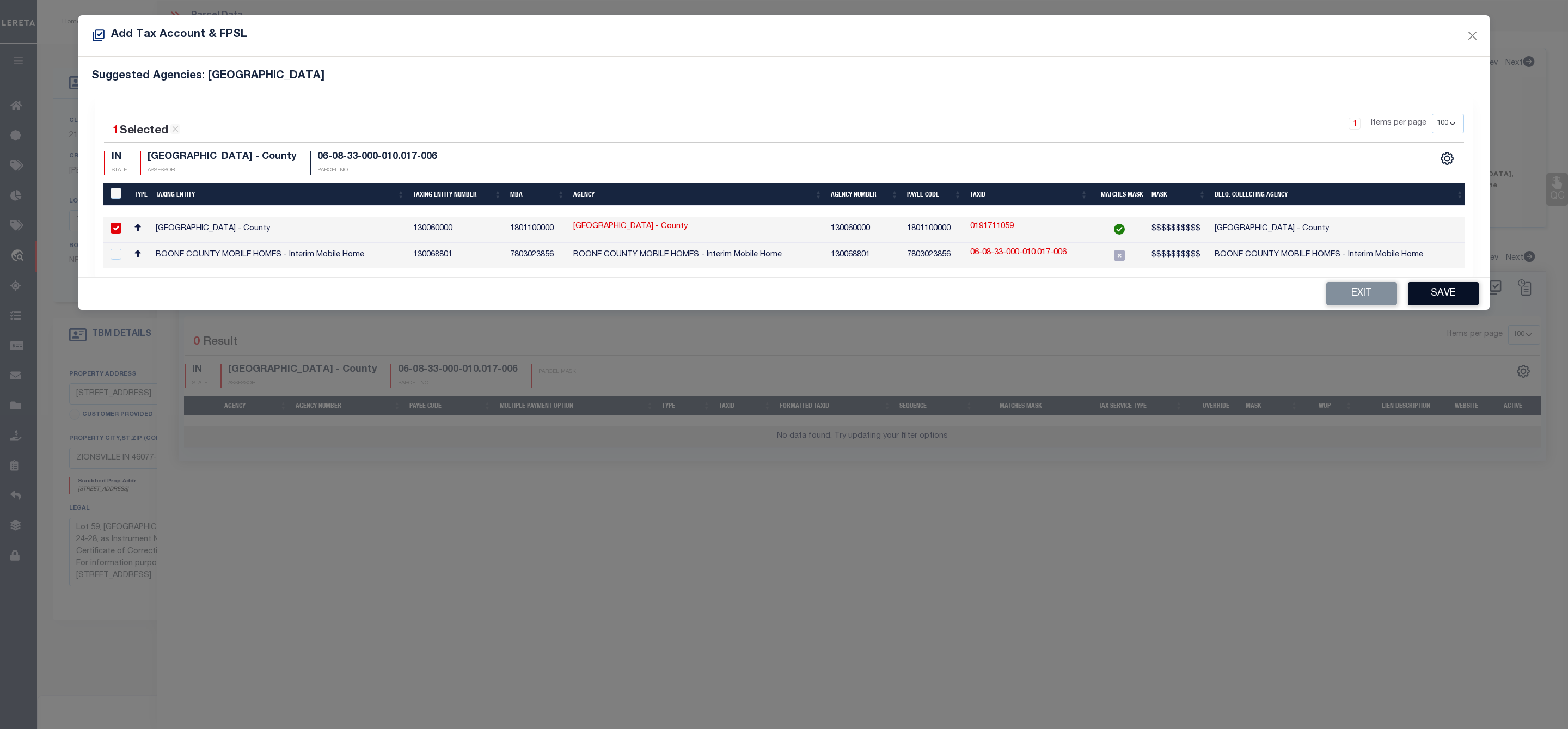
click at [1446, 302] on button "Save" at bounding box center [1443, 293] width 71 height 23
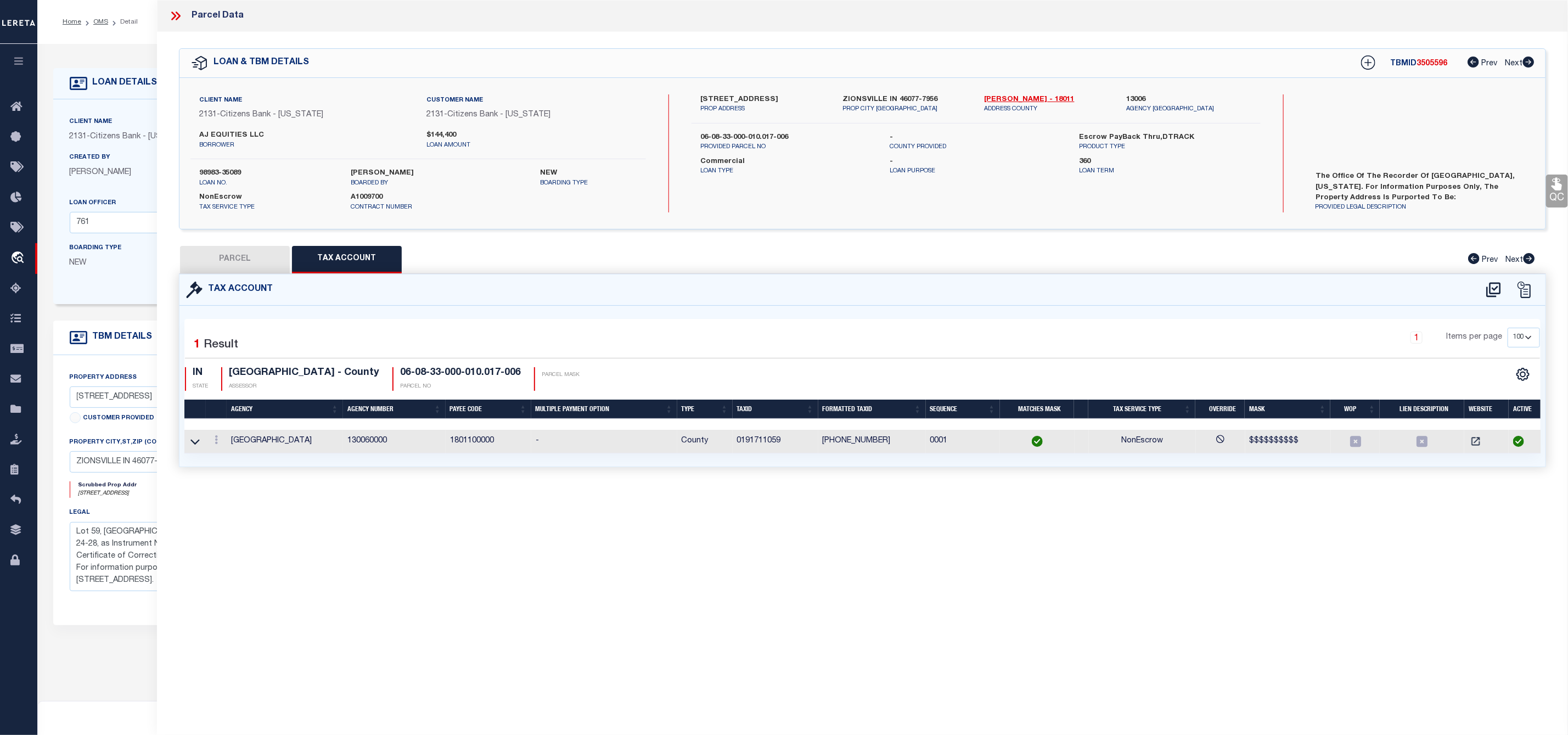
click at [264, 267] on button "PARCEL" at bounding box center [234, 260] width 110 height 28
select select "AS"
select select
checkbox input "false"
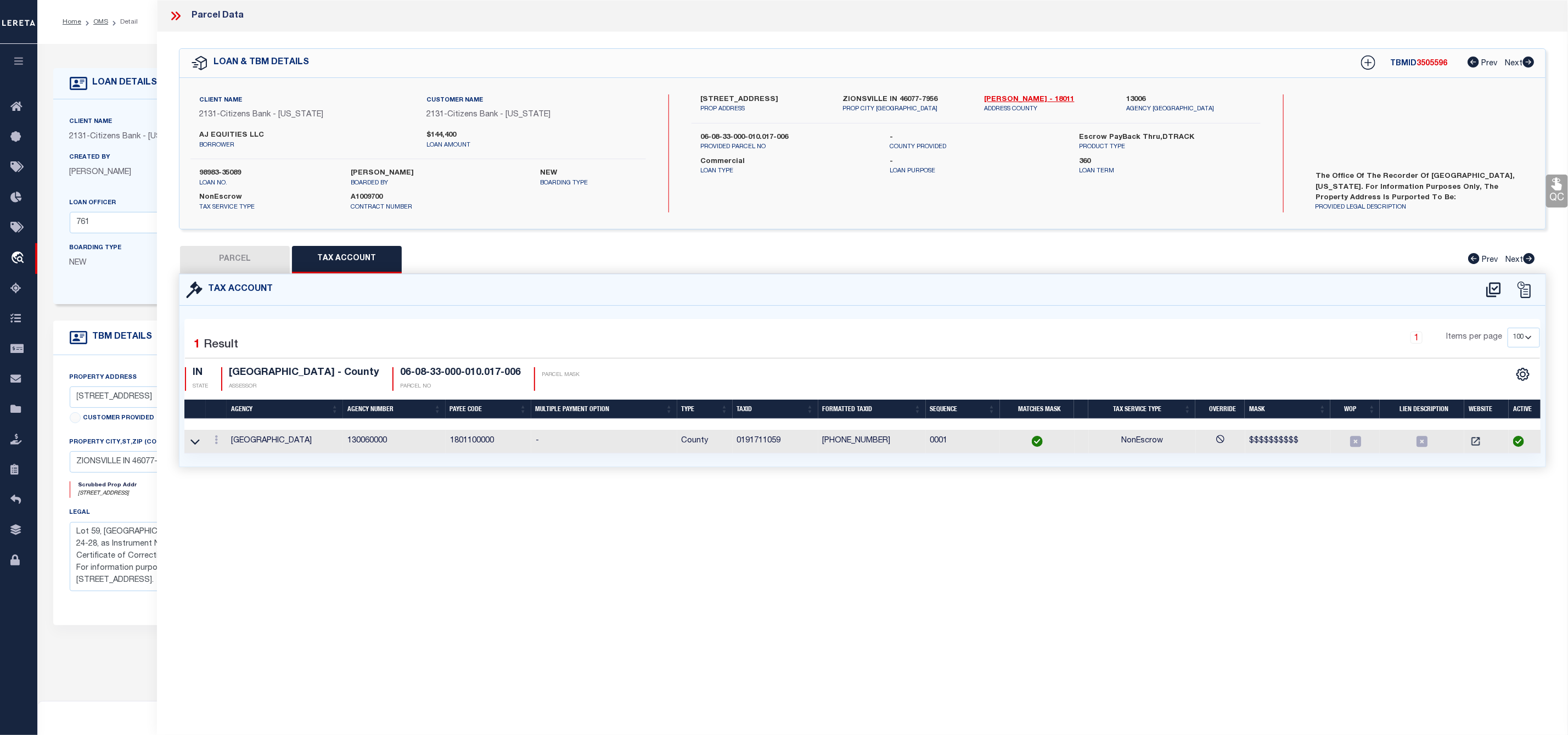
checkbox input "false"
select select "IP"
type input "ZIONSVILLE DEVELOPMENT LLC"
select select "AGW"
select select "LEG"
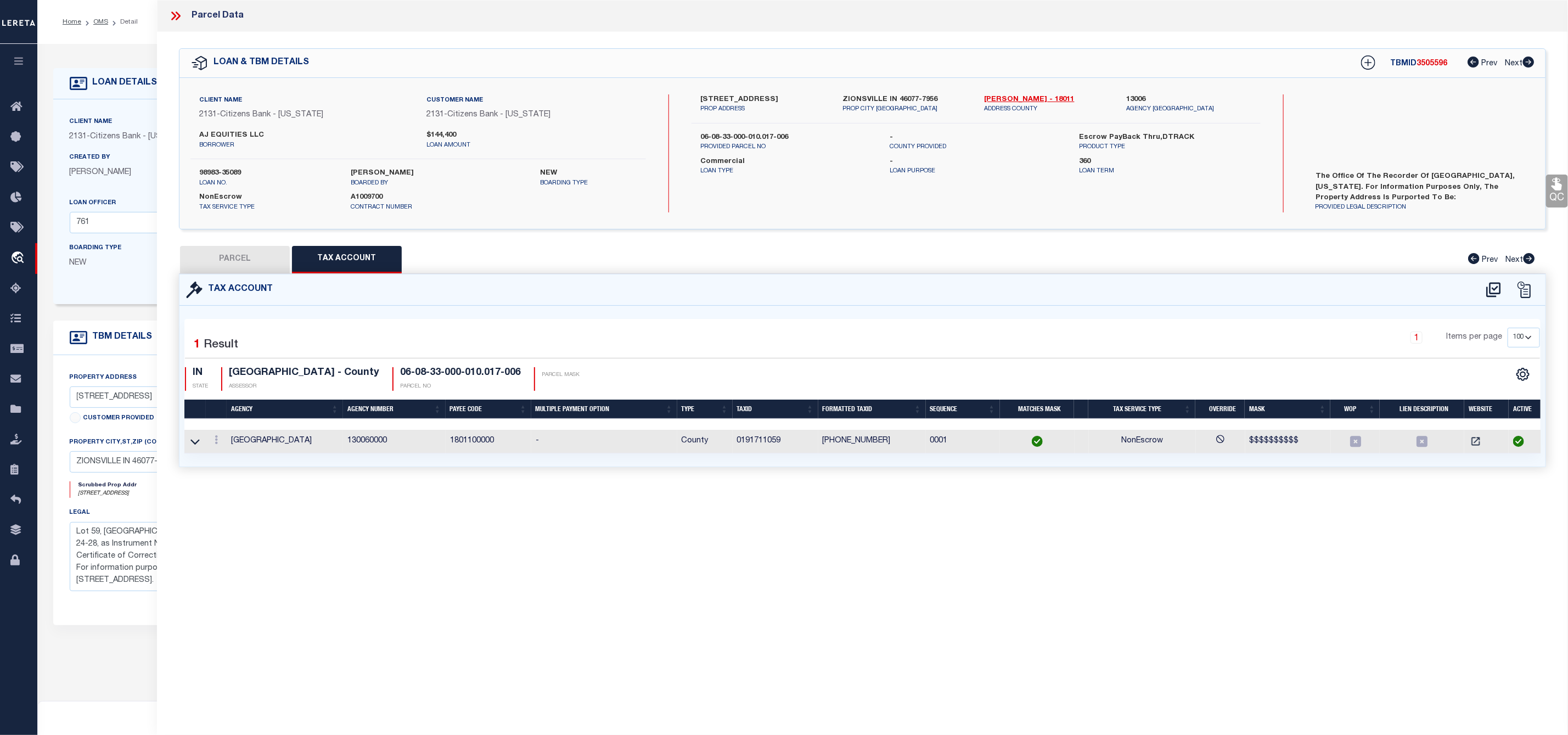
type input "[STREET_ADDRESS]"
type input "[GEOGRAPHIC_DATA], IN 46077"
type textarea "PEMBERTON SECTION 2 LOT 59"
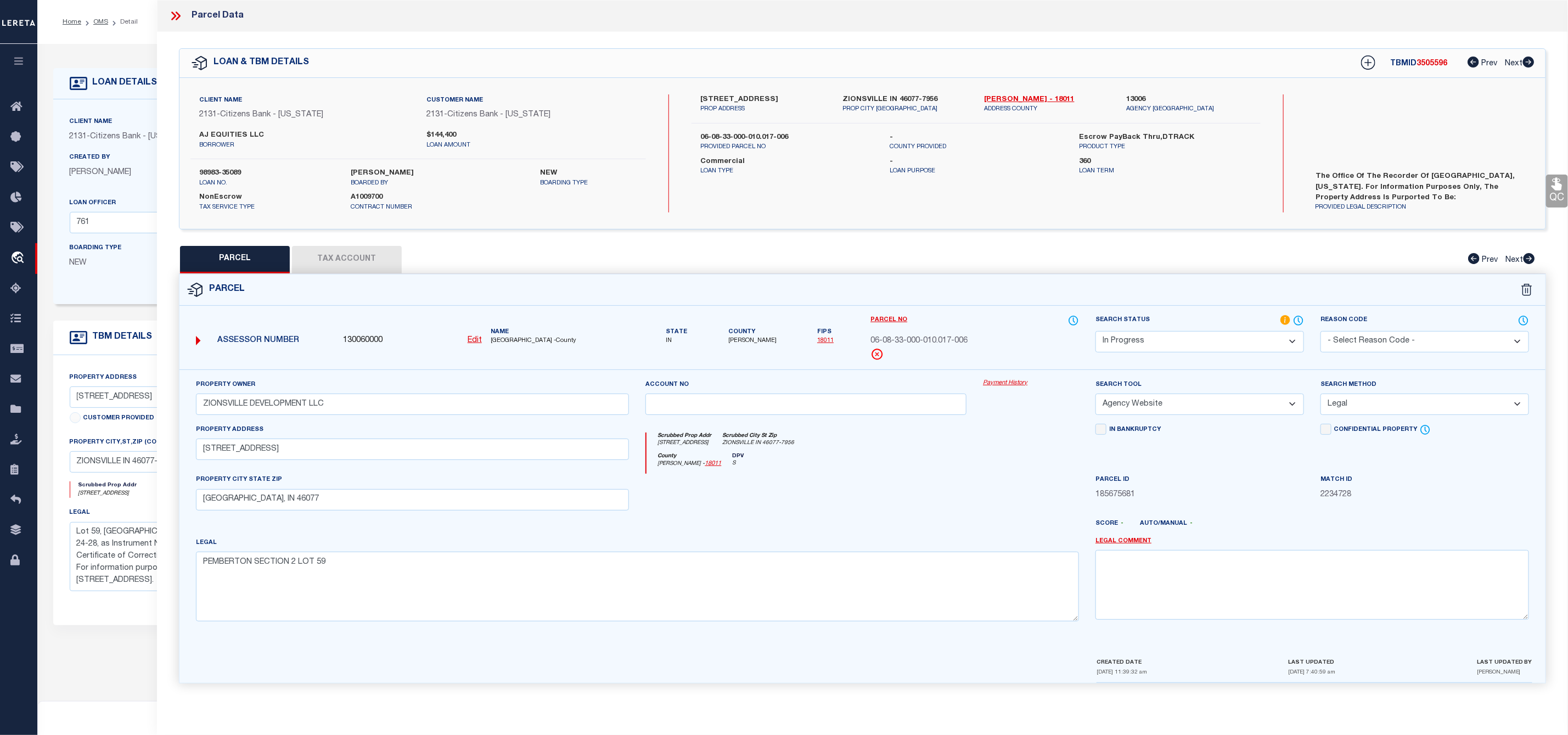
click at [746, 341] on span "[PERSON_NAME]" at bounding box center [752, 341] width 48 height 9
copy span "[PERSON_NAME]"
click at [216, 174] on label "98983-35089" at bounding box center [267, 174] width 135 height 11
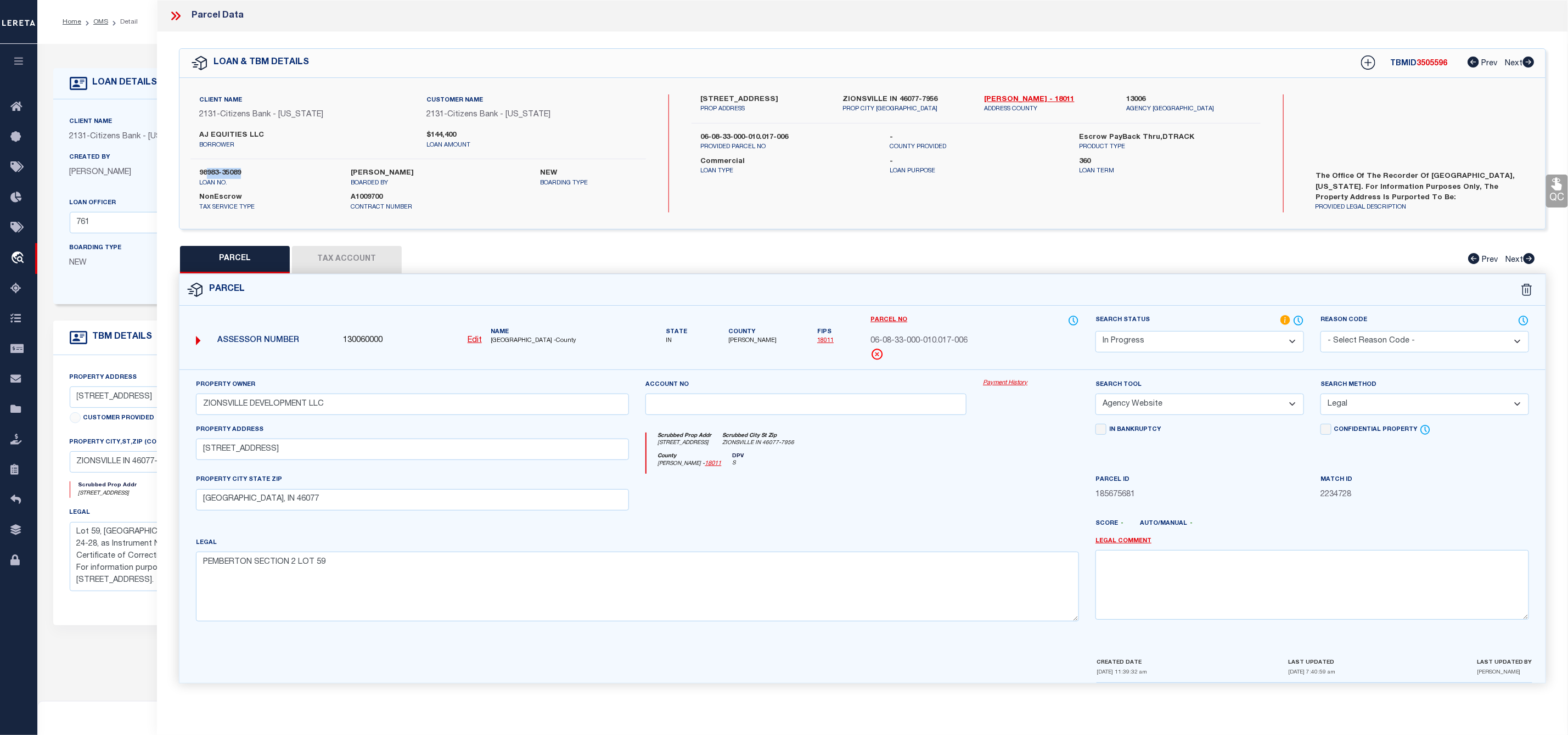
drag, startPoint x: 247, startPoint y: 172, endPoint x: 206, endPoint y: 174, distance: 41.0
click at [206, 174] on label "98983-35089" at bounding box center [267, 174] width 135 height 11
click at [249, 175] on label "98983-35089" at bounding box center [267, 174] width 135 height 11
click at [249, 173] on label "98983-35089" at bounding box center [267, 174] width 135 height 11
drag, startPoint x: 244, startPoint y: 169, endPoint x: 180, endPoint y: 171, distance: 64.0
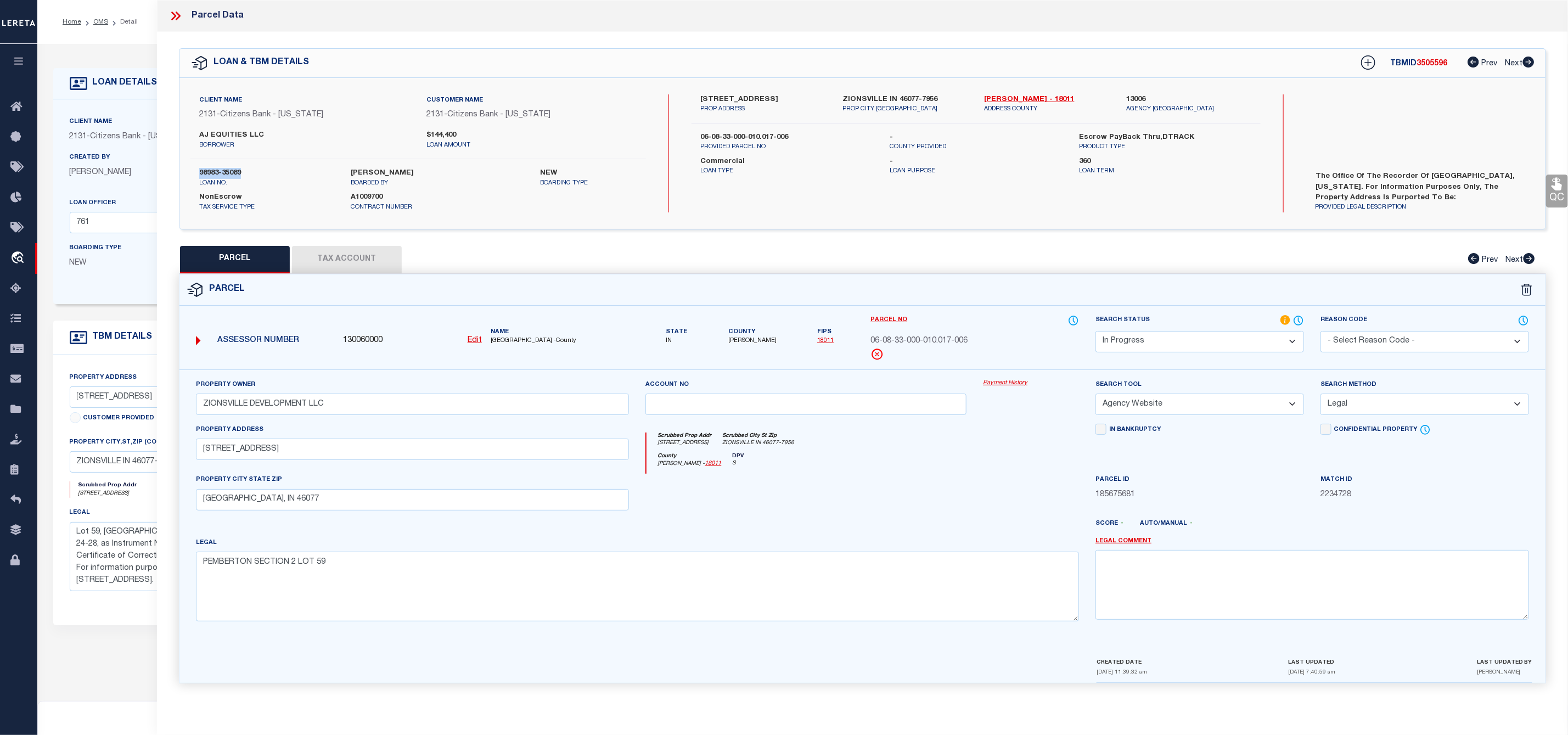
click at [180, 171] on div "Client Name 2131 - Citizens Bank - [US_STATE] Customer Name 2131 - Citizens Ban…" at bounding box center [862, 153] width 1366 height 118
copy label "98983-35089"
click at [1433, 64] on span "3505596" at bounding box center [1432, 63] width 31 height 8
click at [1431, 63] on span "3505596" at bounding box center [1432, 63] width 31 height 8
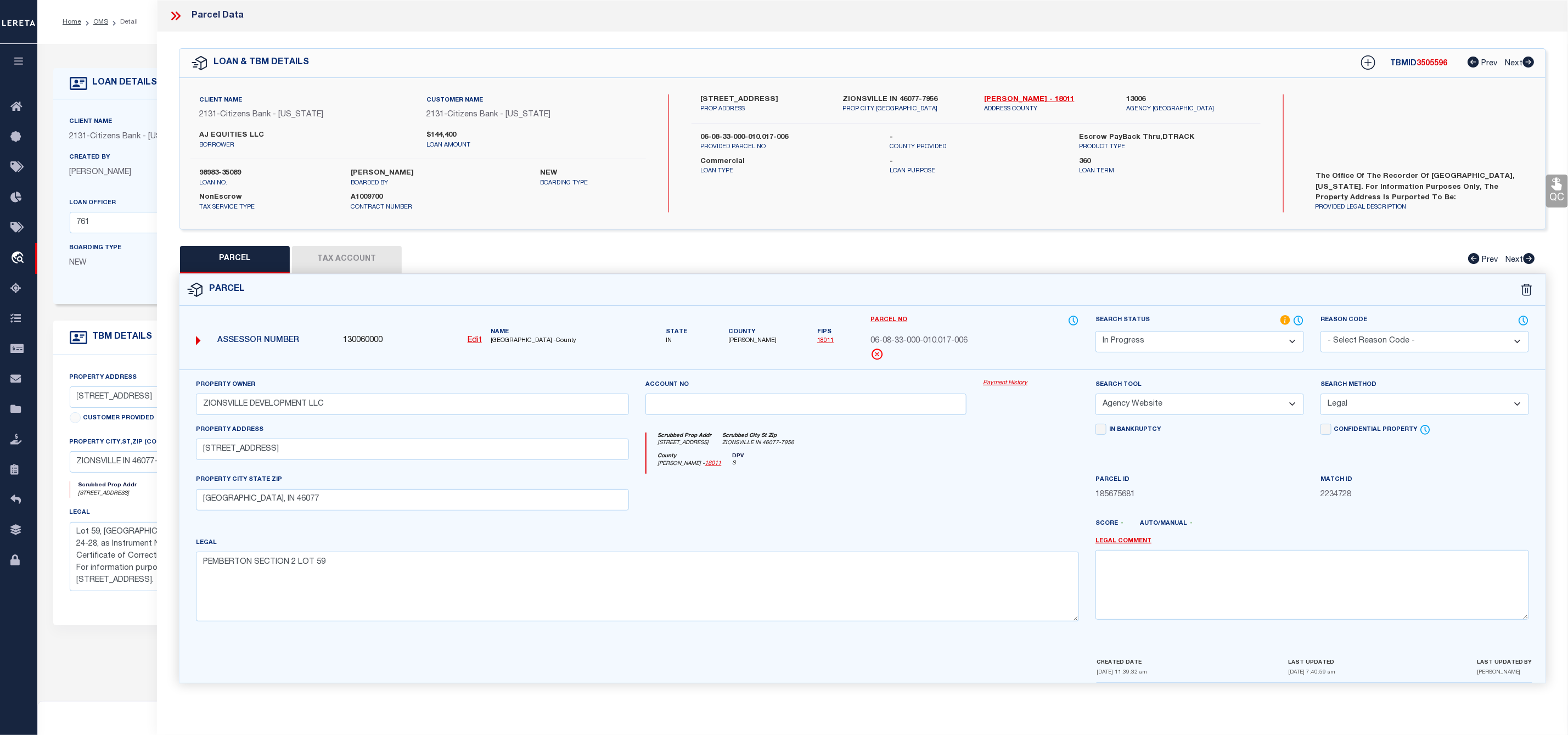
click at [1431, 63] on span "3505596" at bounding box center [1432, 63] width 31 height 8
copy span "3505596"
click at [1130, 339] on select "Automated Search Bad Parcel Complete Duplicate Parcel High Dollar Reporting In …" at bounding box center [1200, 341] width 209 height 21
click at [1095, 332] on select "Automated Search Bad Parcel Complete Duplicate Parcel High Dollar Reporting In …" at bounding box center [1200, 341] width 209 height 21
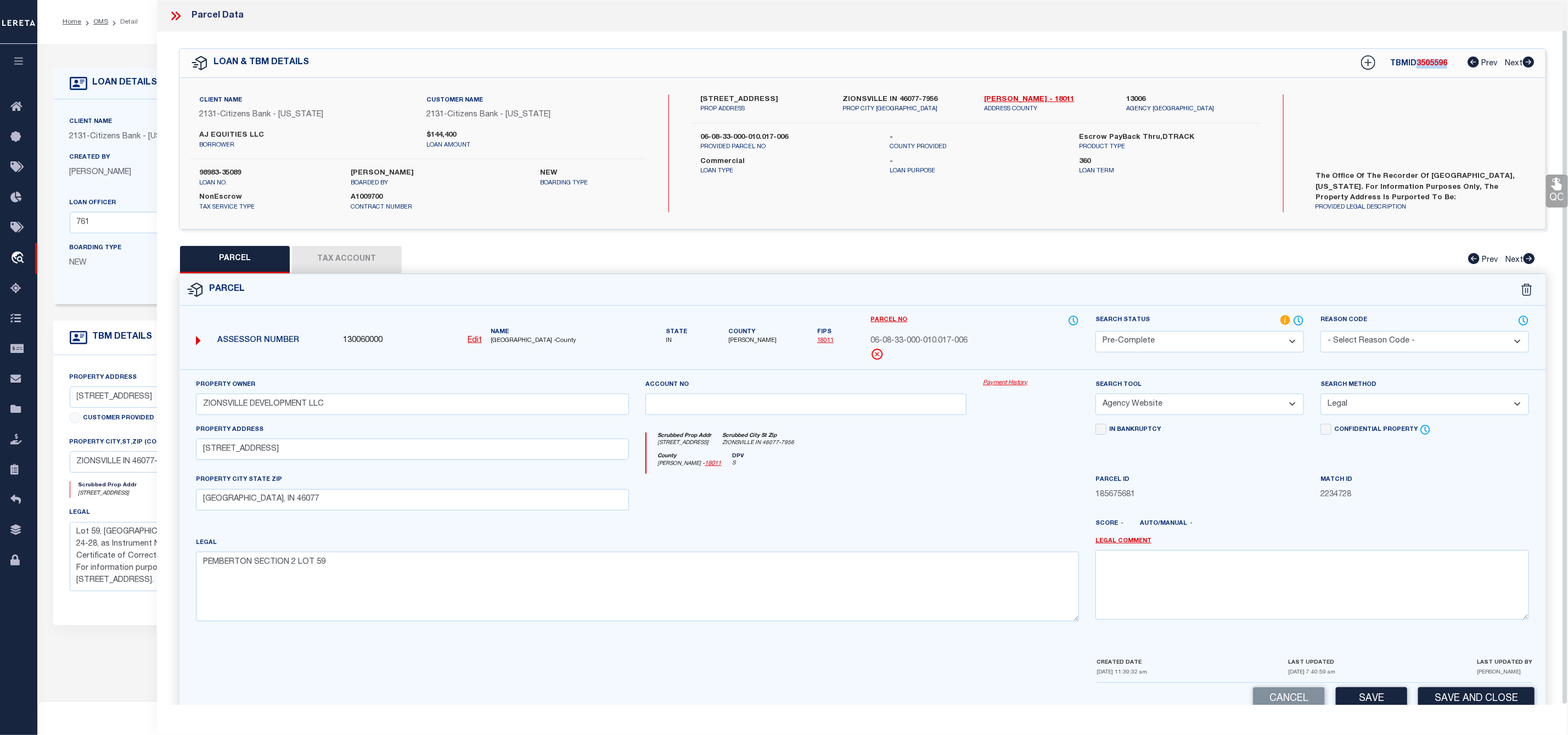
scroll to position [31, 0]
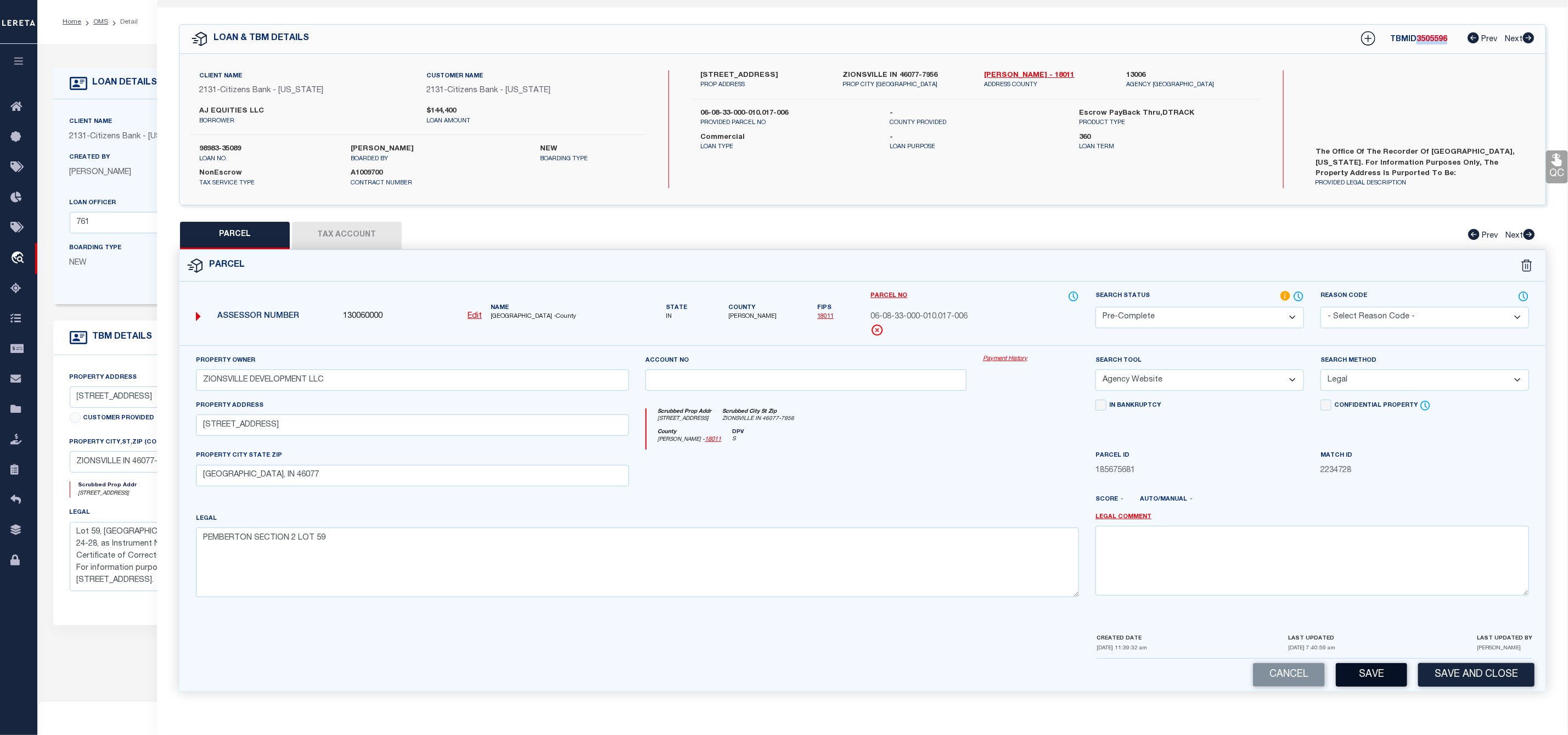
click at [1381, 669] on button "Save" at bounding box center [1372, 674] width 71 height 23
select select "AS"
select select
checkbox input "false"
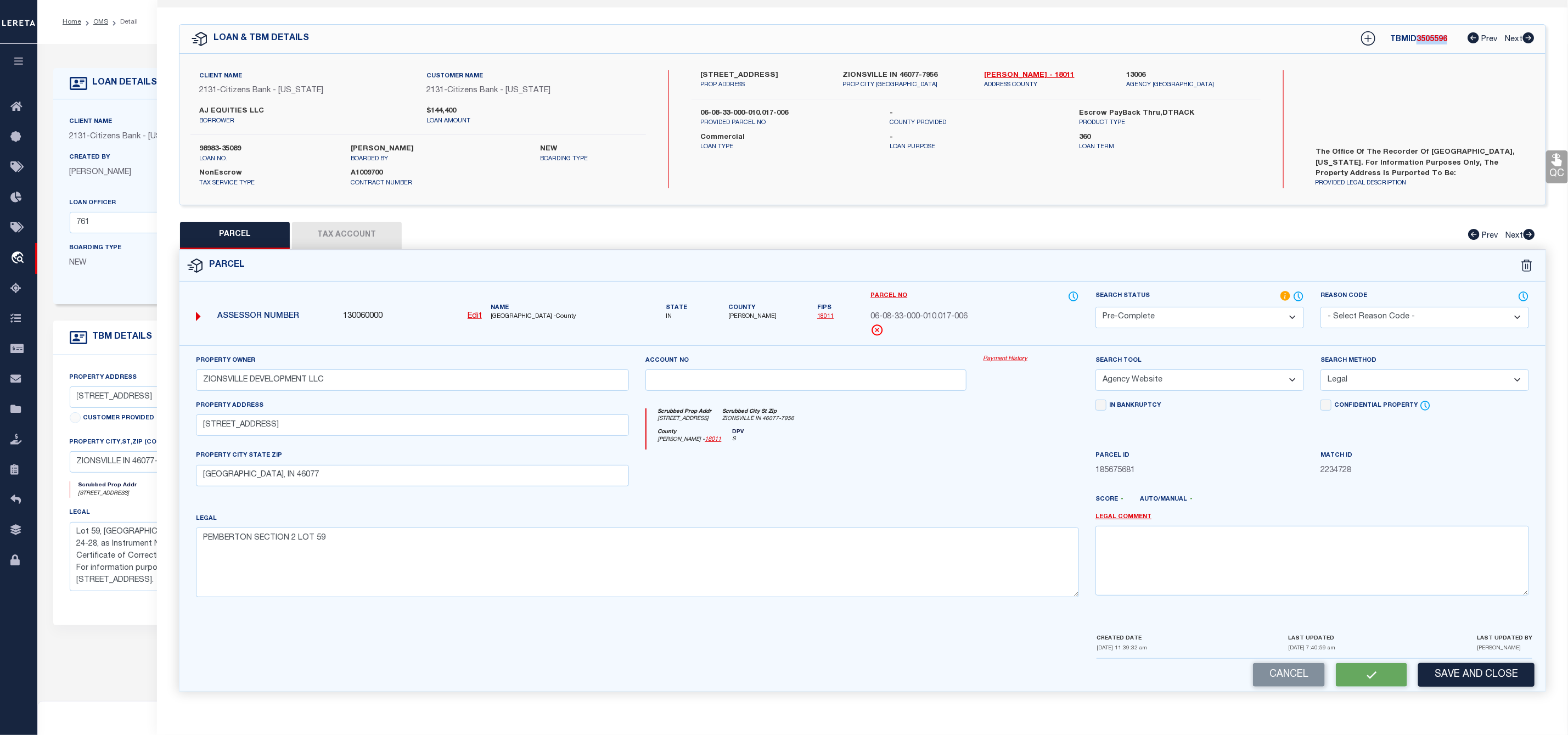
checkbox input "false"
select select "PC"
type input "ZIONSVILLE DEVELOPMENT LLC"
select select "AGW"
select select "LEG"
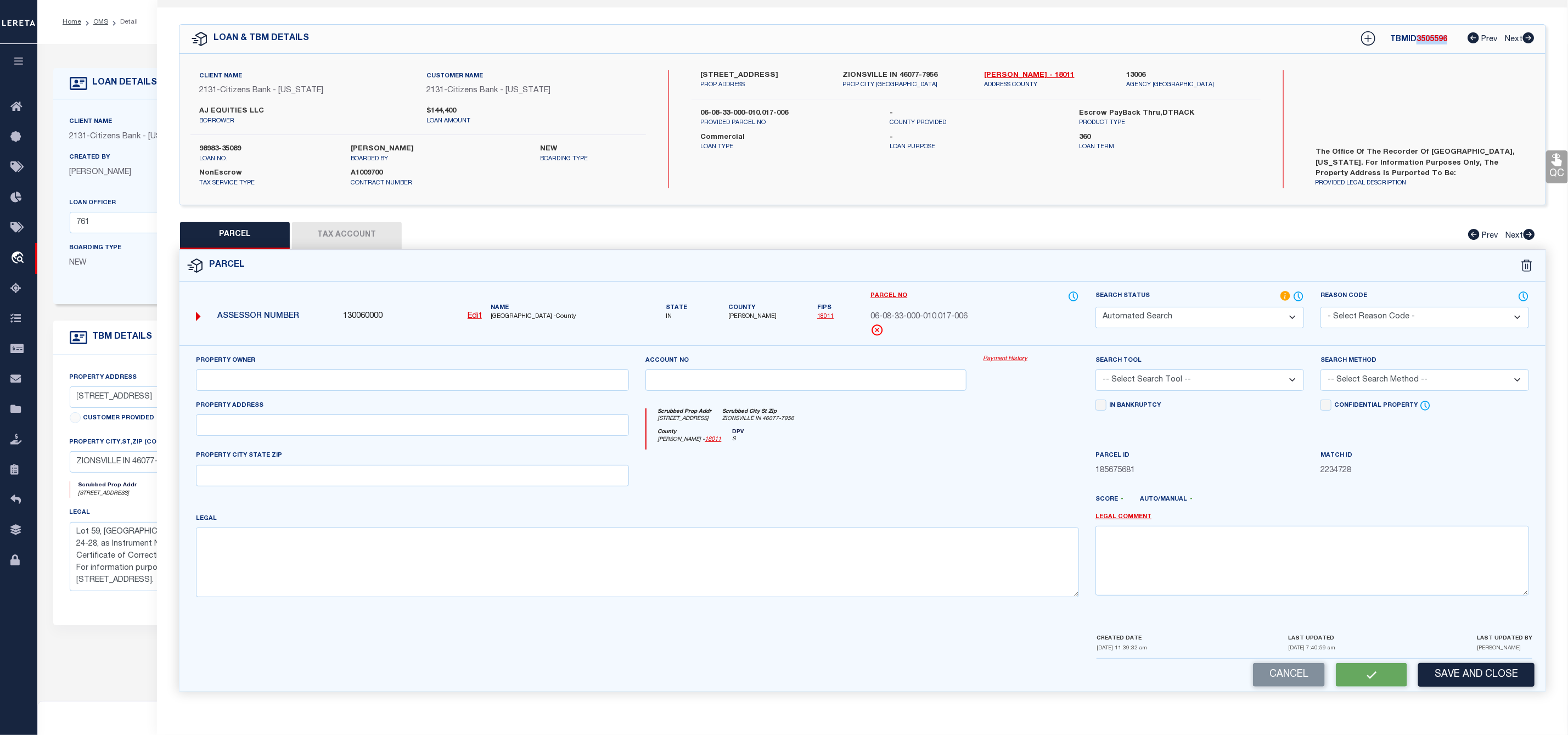
type input "[STREET_ADDRESS]"
type input "[GEOGRAPHIC_DATA], IN 46077"
type textarea "PEMBERTON SECTION 2 LOT 59"
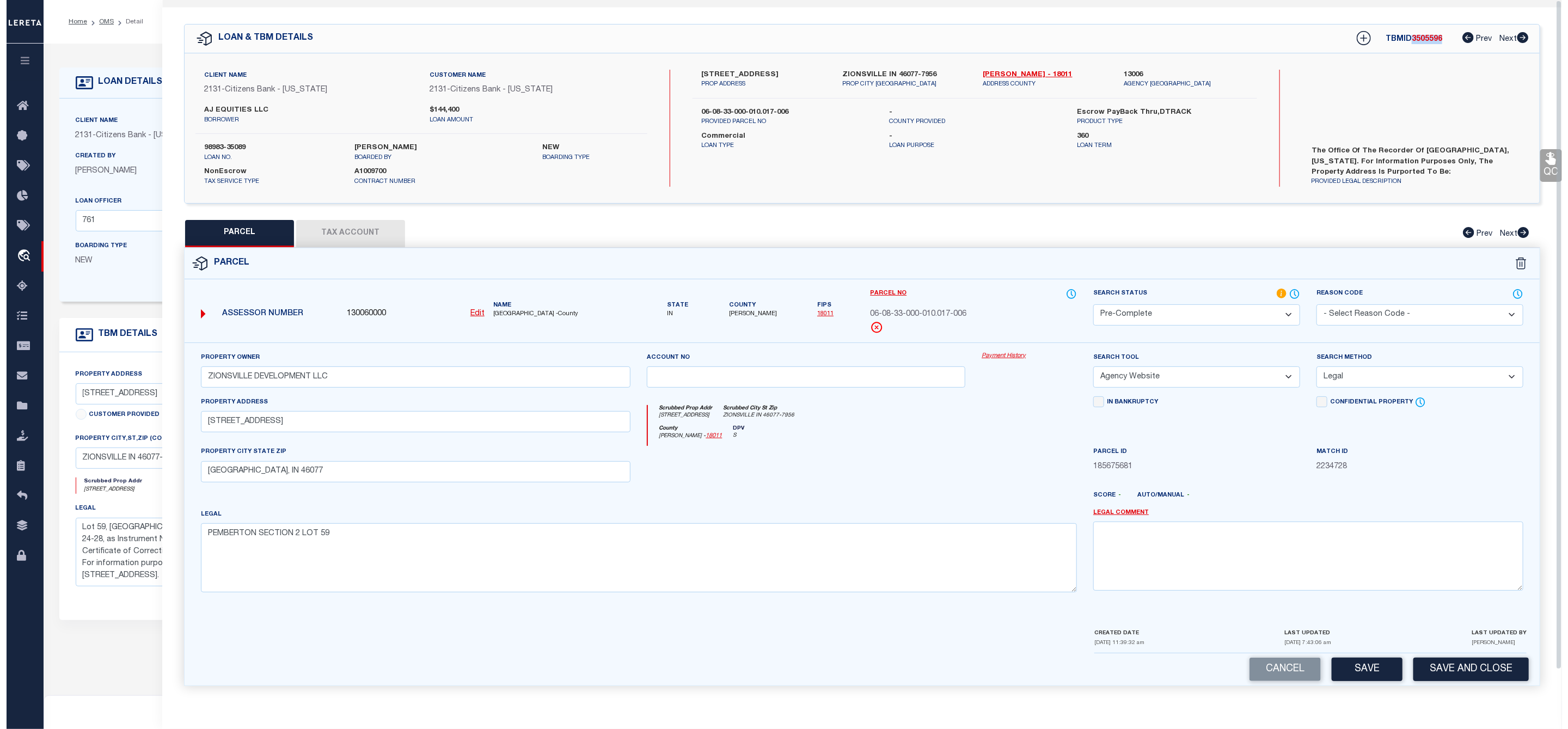
scroll to position [0, 0]
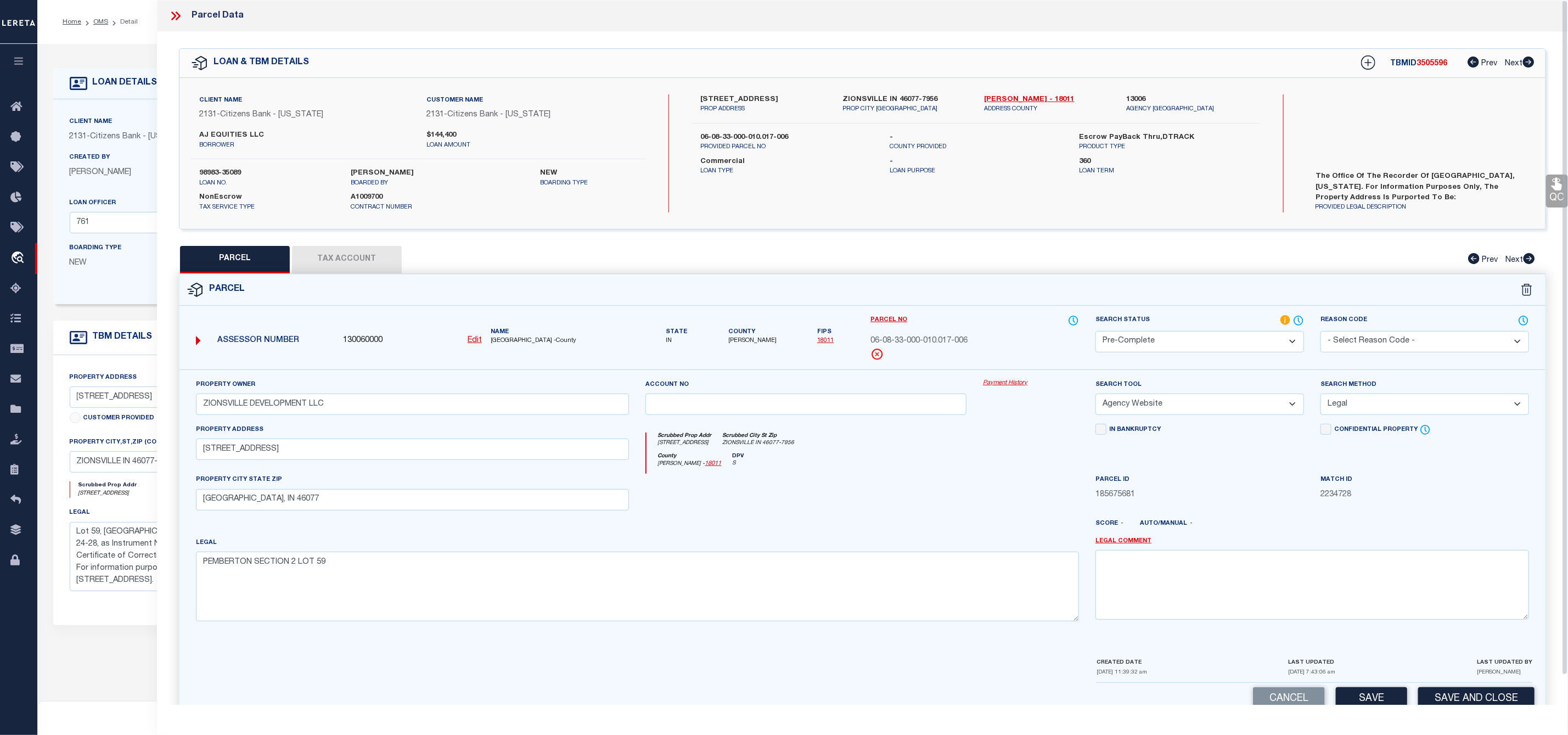
click at [175, 8] on div "Parcel Data" at bounding box center [863, 16] width 1412 height 32
click at [180, 20] on icon at bounding box center [176, 15] width 14 height 14
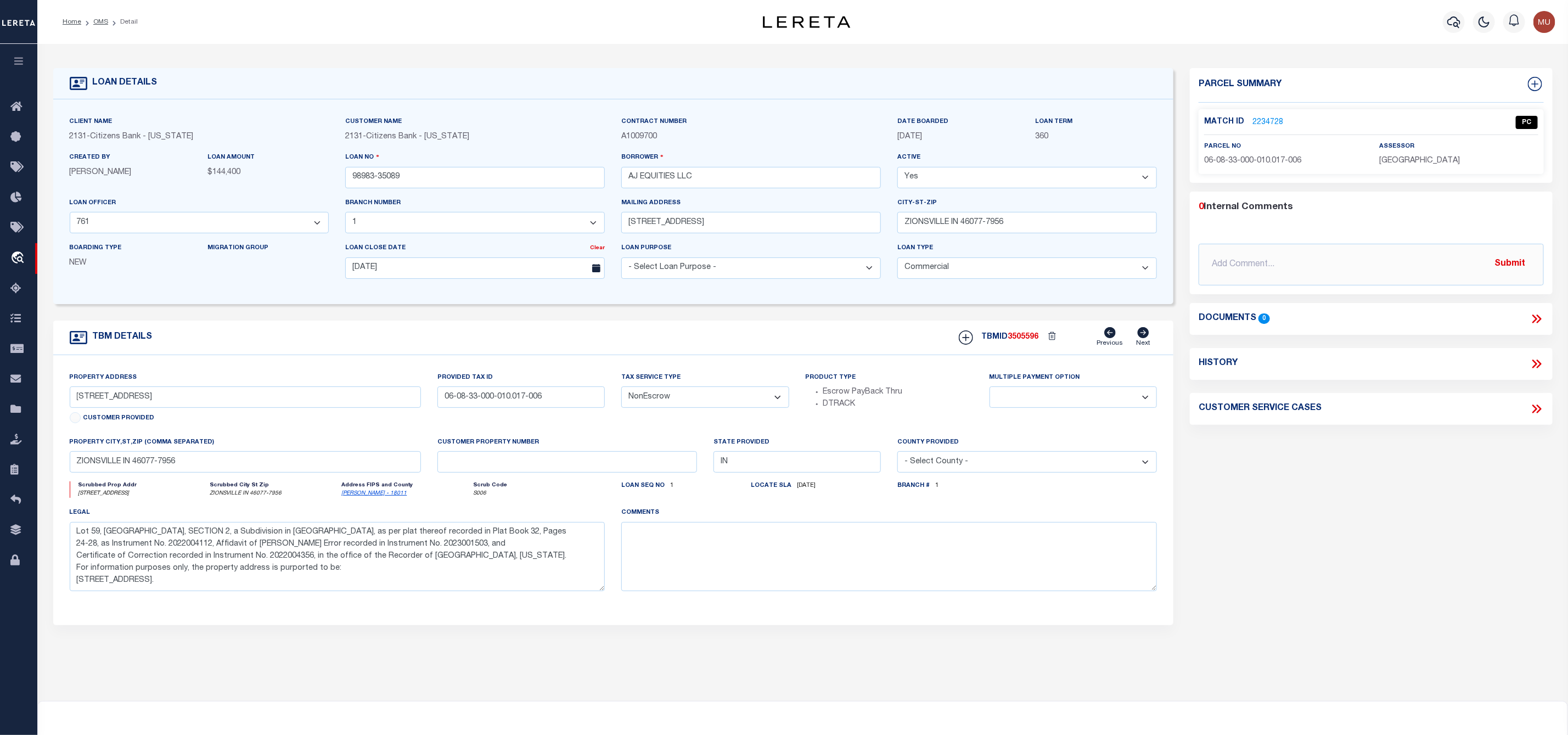
click at [176, 18] on div "Home OMS Detail" at bounding box center [368, 22] width 627 height 23
click at [93, 21] on link "OMS" at bounding box center [101, 21] width 15 height 7
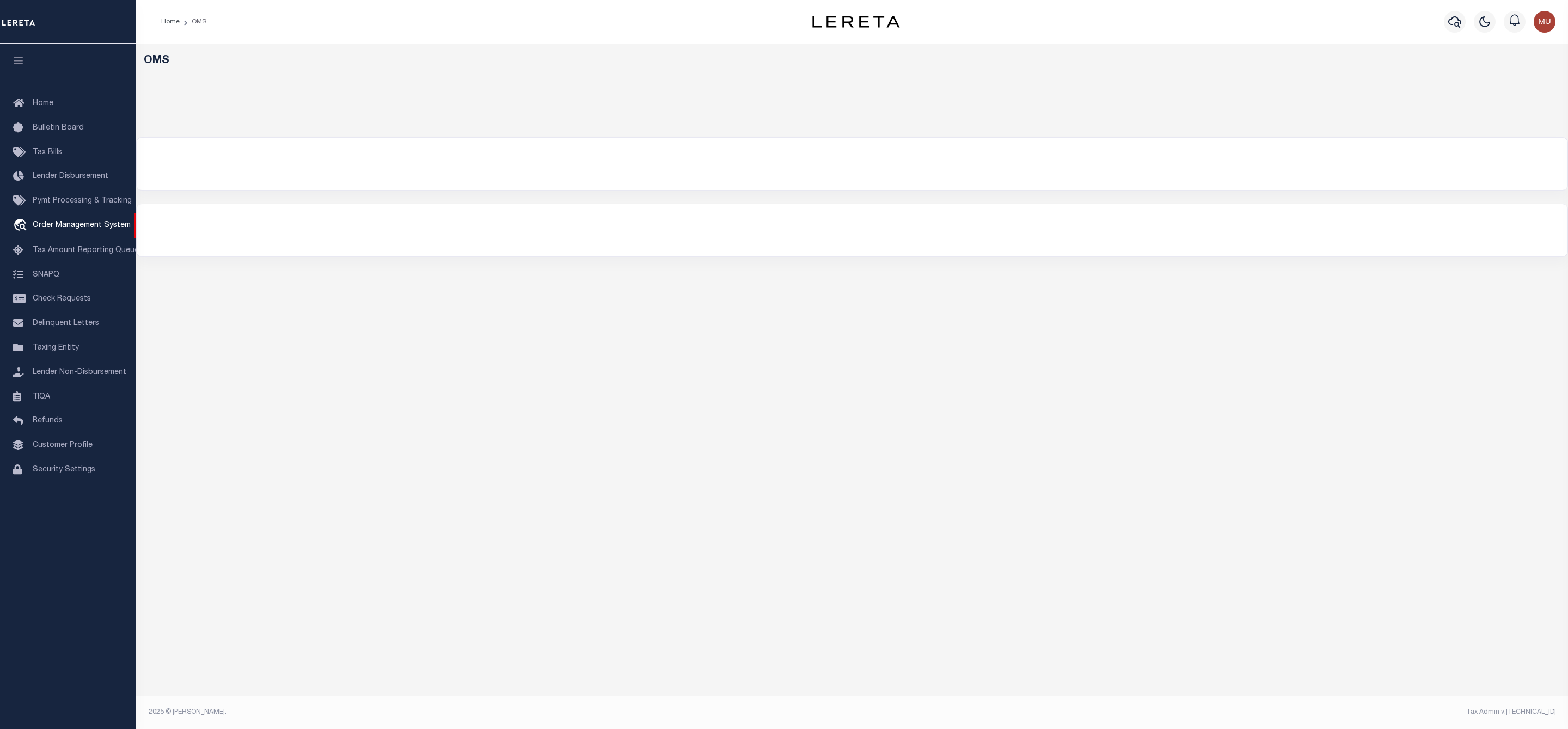
select select "200"
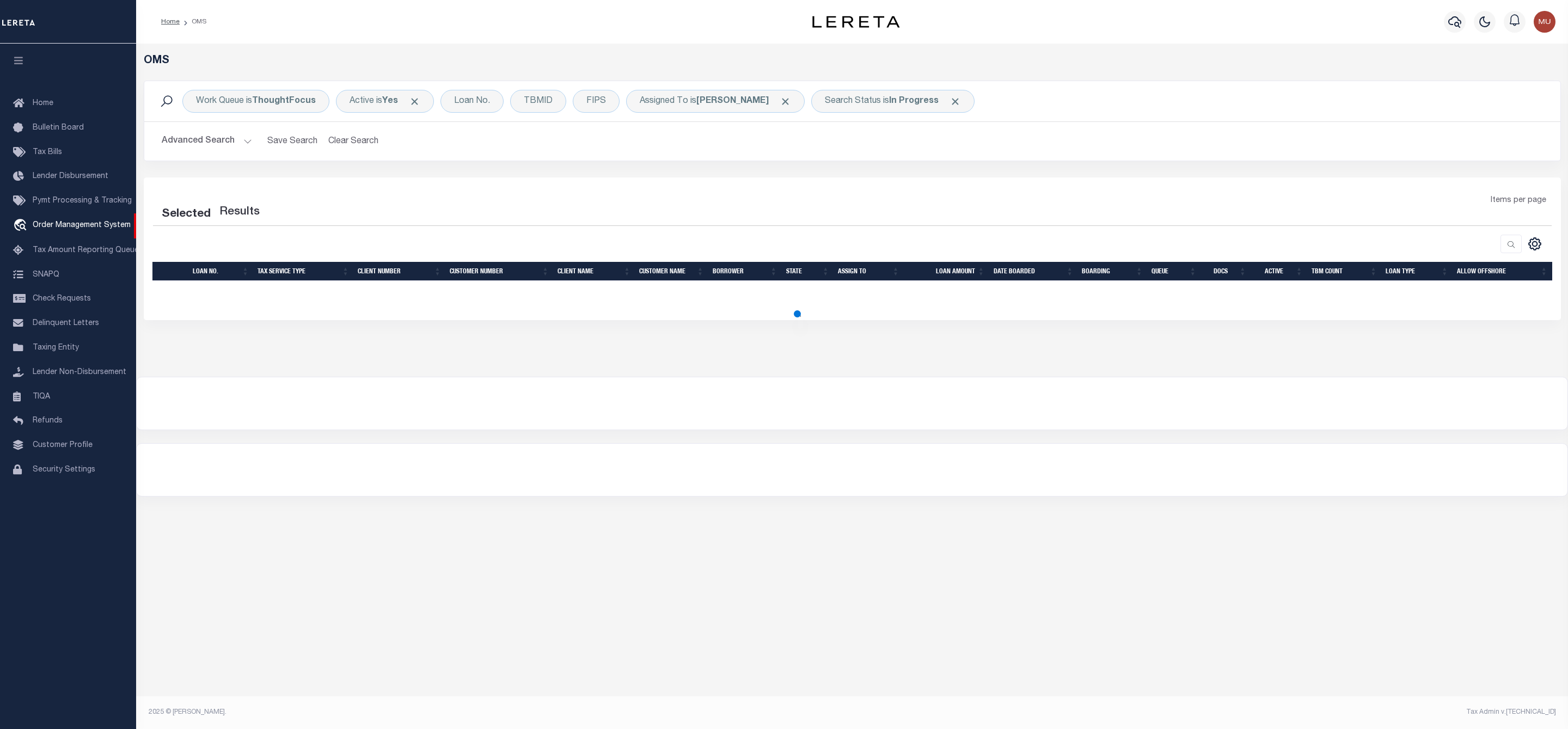
select select "200"
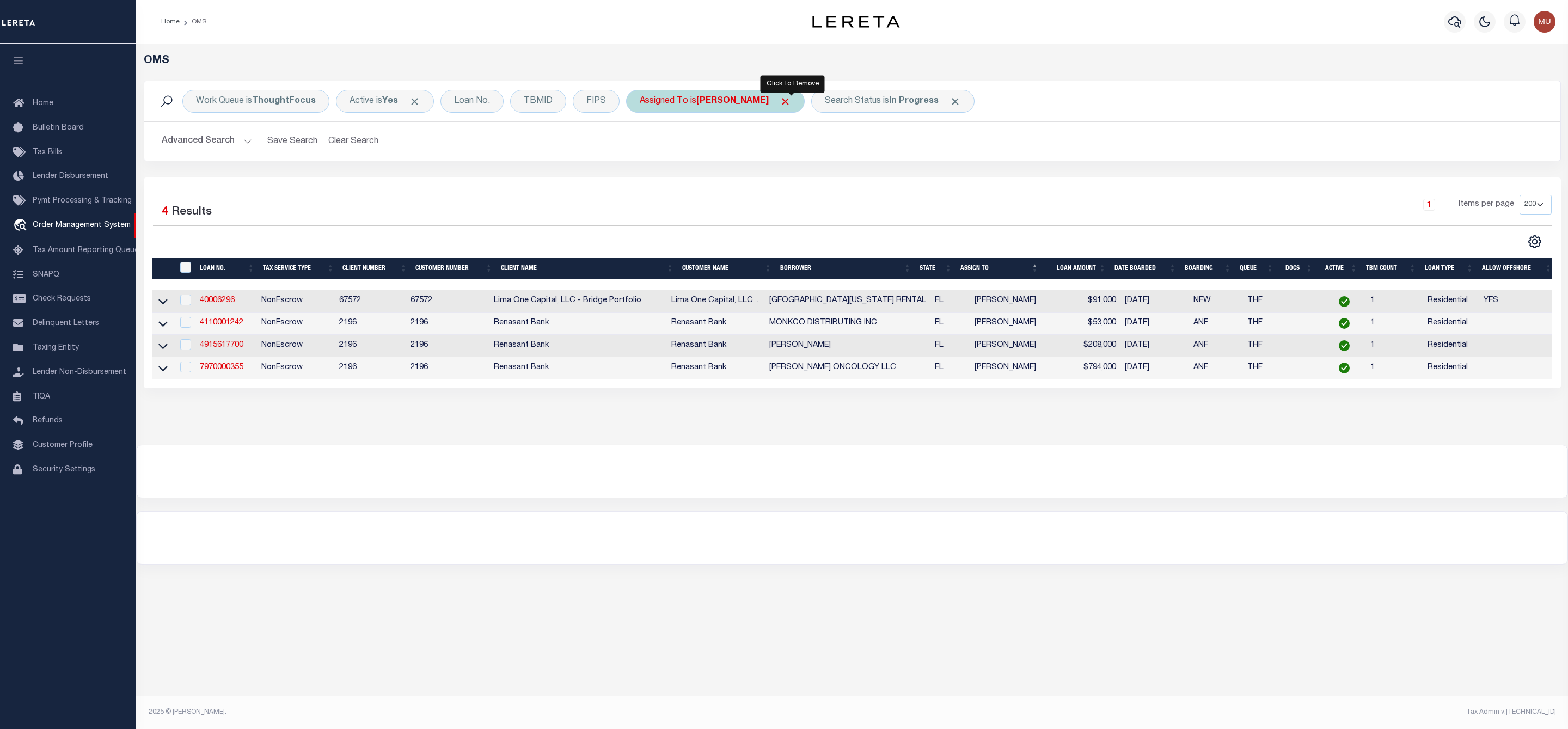
click at [791, 100] on span "Click to Remove" at bounding box center [785, 101] width 12 height 12
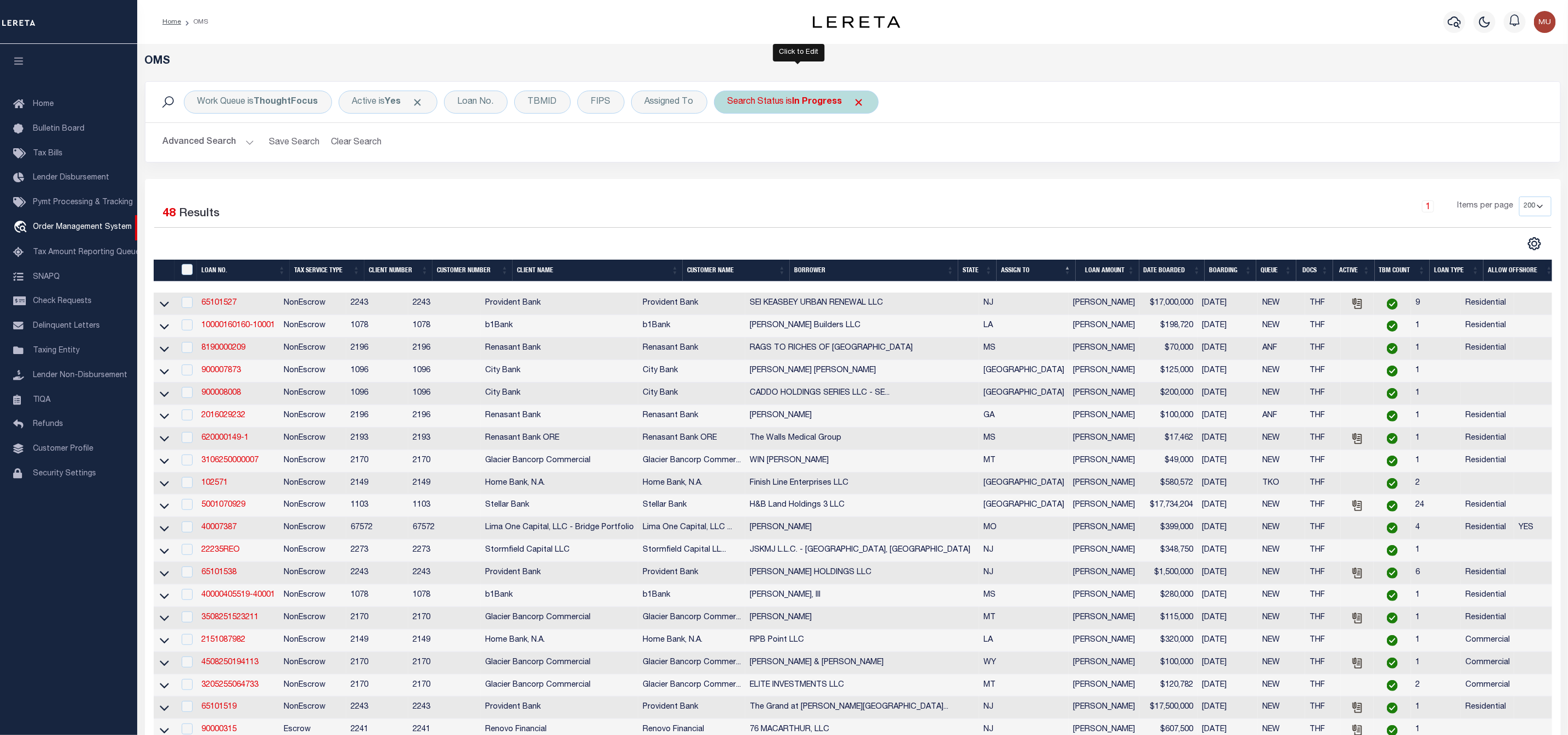
click at [809, 110] on div "Search Status is In Progress" at bounding box center [797, 102] width 164 height 23
click at [786, 156] on select "Automated Search Bad Parcel Complete Duplicate Parcel High Dollar Reporting In …" at bounding box center [809, 156] width 161 height 21
select select "RD"
click at [731, 147] on select "Automated Search Bad Parcel Complete Duplicate Parcel High Dollar Reporting In …" at bounding box center [809, 156] width 161 height 21
click at [871, 185] on input "Apply" at bounding box center [873, 180] width 33 height 18
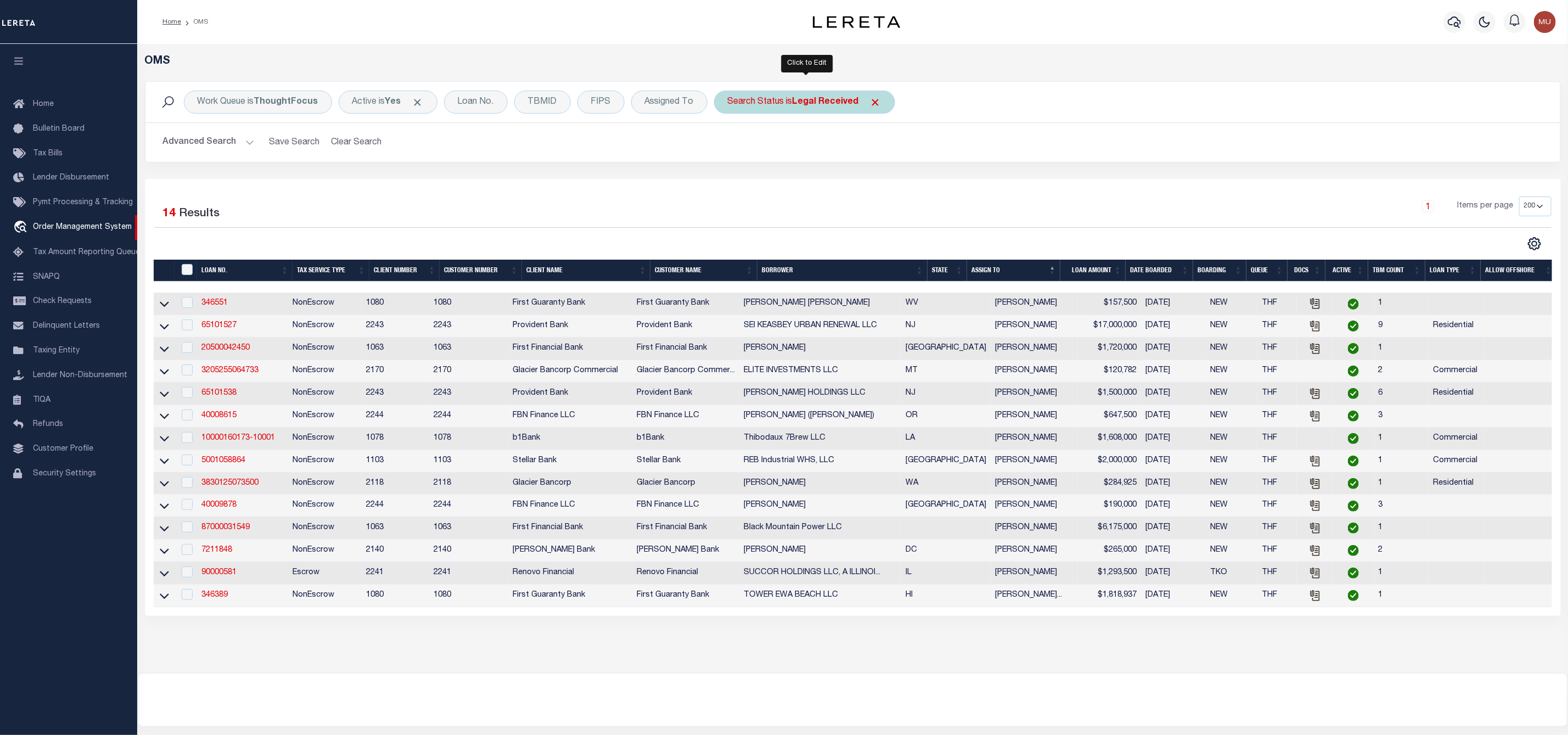
click at [800, 109] on div "Search Status is Legal Received" at bounding box center [805, 102] width 181 height 23
click at [802, 160] on select "Automated Search Bad Parcel Complete Duplicate Parcel High Dollar Reporting In …" at bounding box center [809, 156] width 161 height 21
select select "IP"
click at [731, 147] on select "Automated Search Bad Parcel Complete Duplicate Parcel High Dollar Reporting In …" at bounding box center [809, 156] width 161 height 21
click at [879, 185] on input "Apply" at bounding box center [873, 180] width 33 height 18
